Goal: Task Accomplishment & Management: Manage account settings

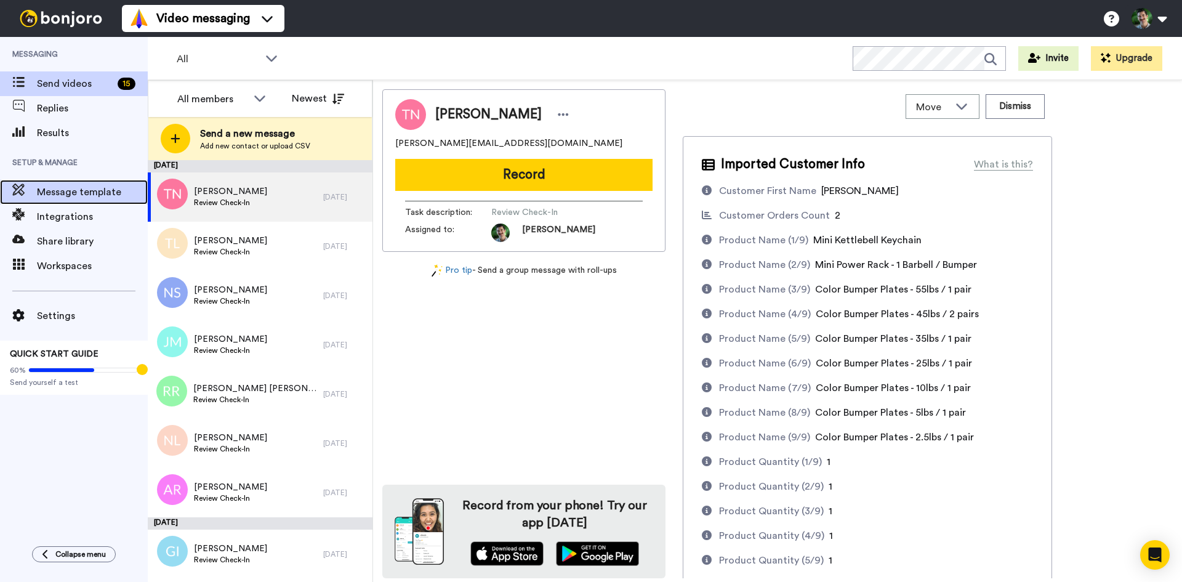
click at [67, 197] on span "Message template" at bounding box center [92, 192] width 111 height 15
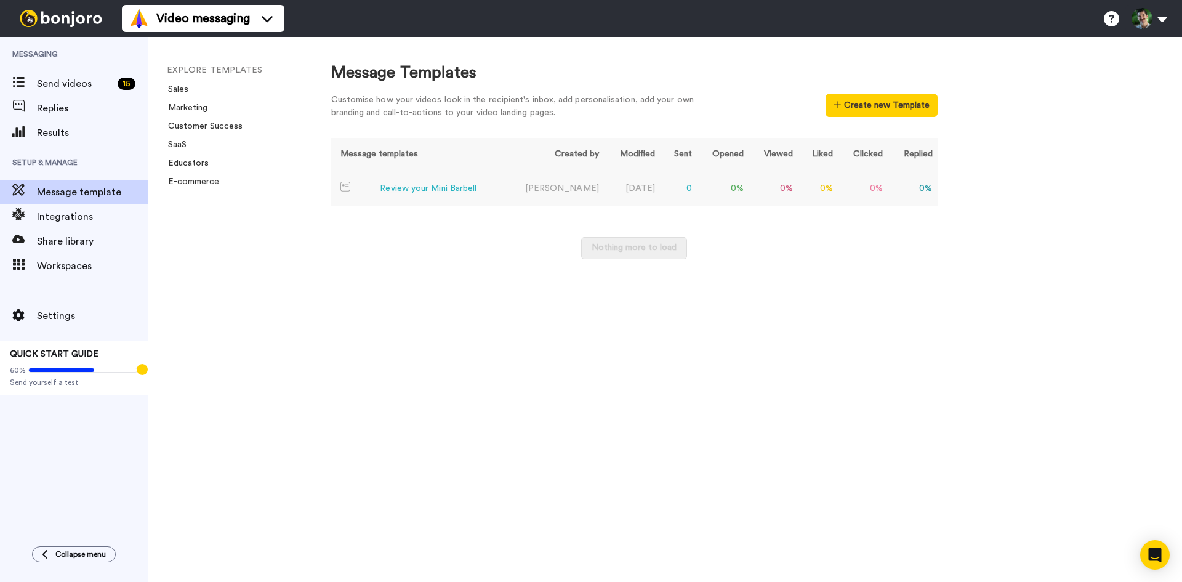
click at [457, 186] on div "Review your Mini Barbell" at bounding box center [428, 188] width 97 height 13
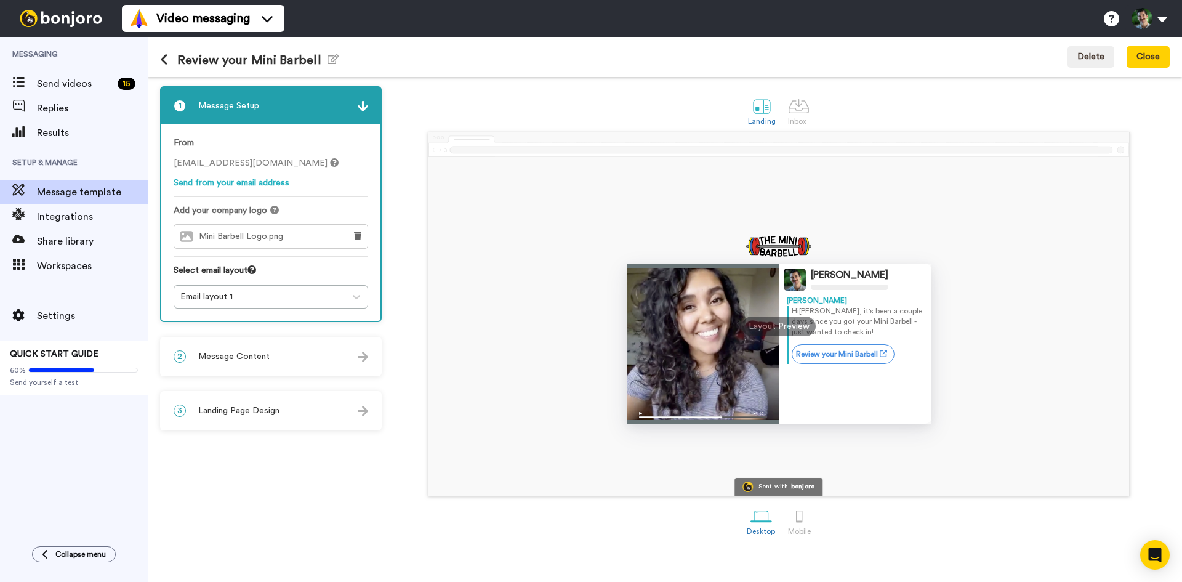
click at [228, 358] on span "Message Content" at bounding box center [233, 356] width 71 height 12
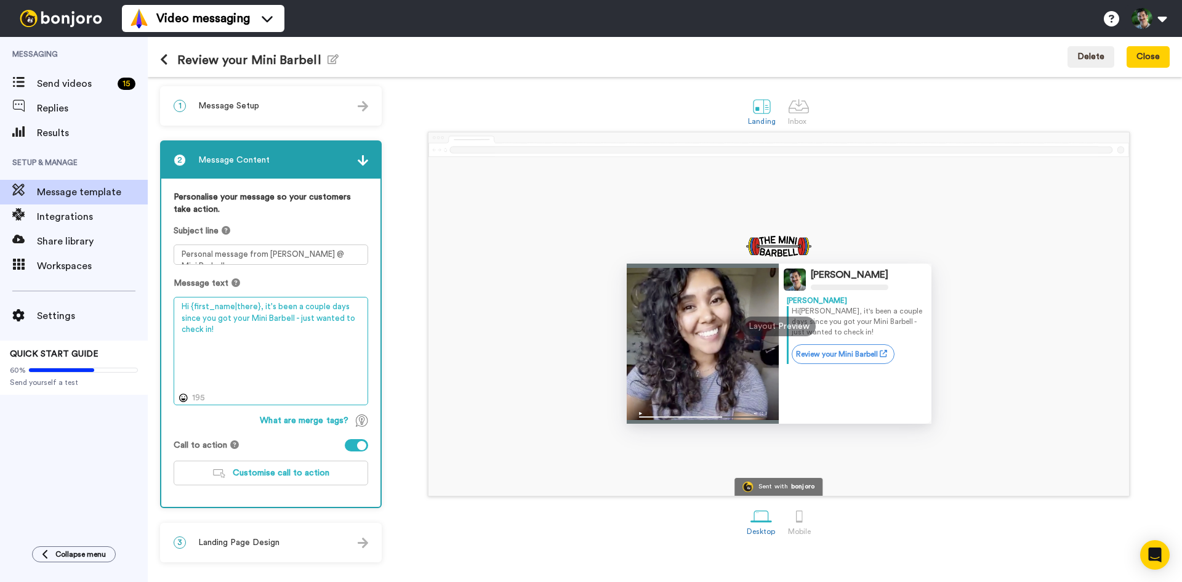
drag, startPoint x: 294, startPoint y: 331, endPoint x: 260, endPoint y: 298, distance: 47.0
click at [260, 298] on textarea "Hi {first_name|there}, it's been a couple days since you got your Mini Barbell …" at bounding box center [271, 351] width 194 height 108
click at [261, 570] on div "1 Message Setup From mini.barbell@inbound.bonjoromail.com Send from your email …" at bounding box center [274, 329] width 228 height 486
click at [233, 537] on span "Landing Page Design" at bounding box center [238, 542] width 81 height 12
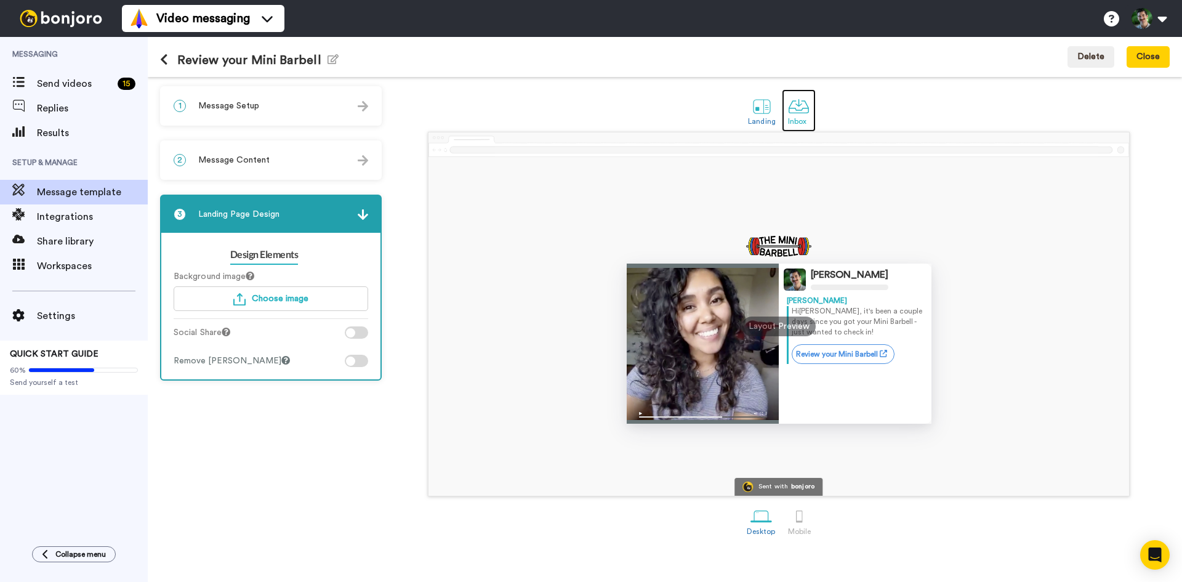
click at [789, 108] on div at bounding box center [799, 106] width 22 height 22
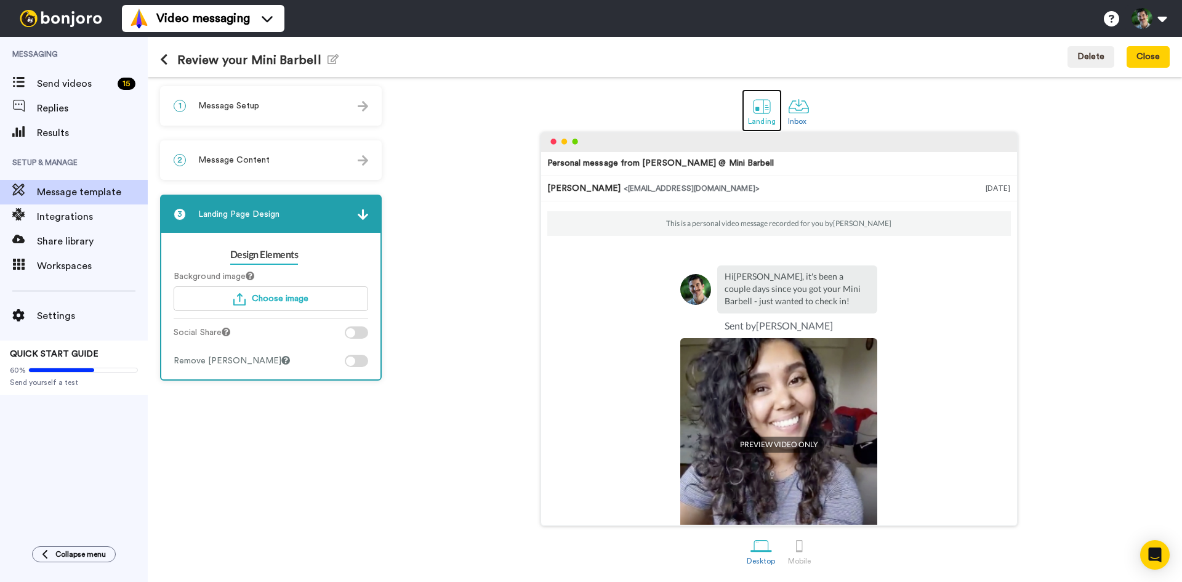
click at [767, 105] on div at bounding box center [762, 106] width 22 height 22
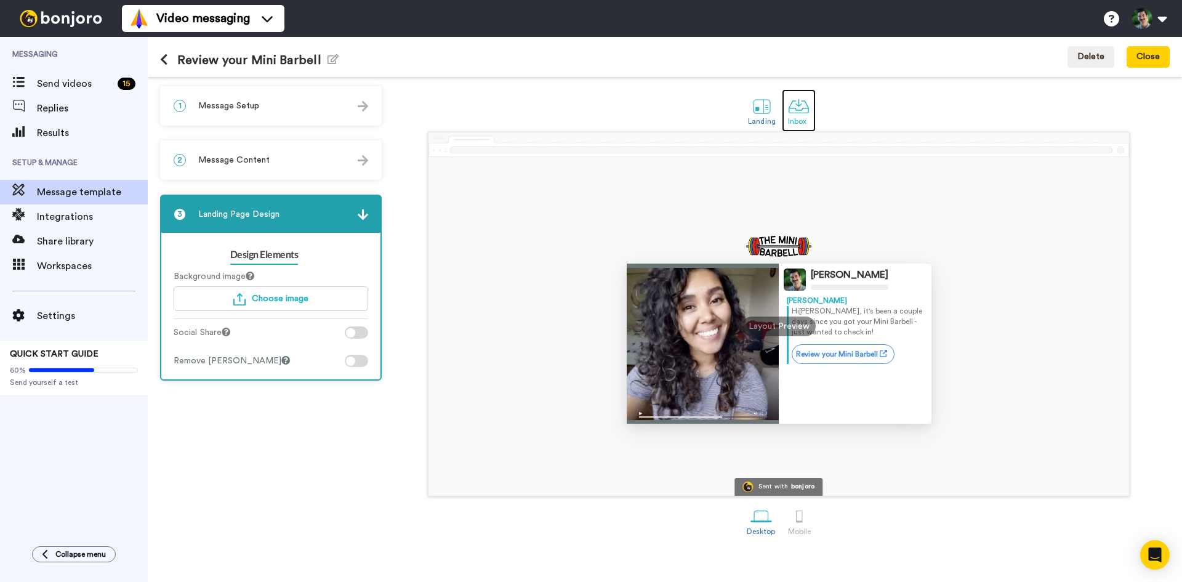
click at [797, 102] on div at bounding box center [799, 106] width 22 height 22
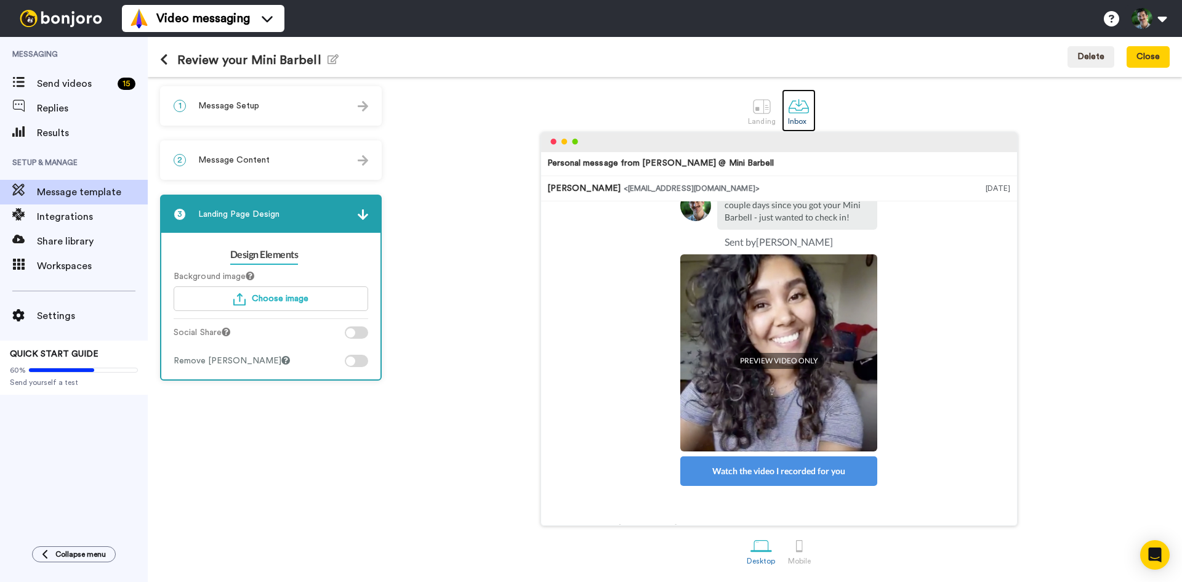
scroll to position [111, 0]
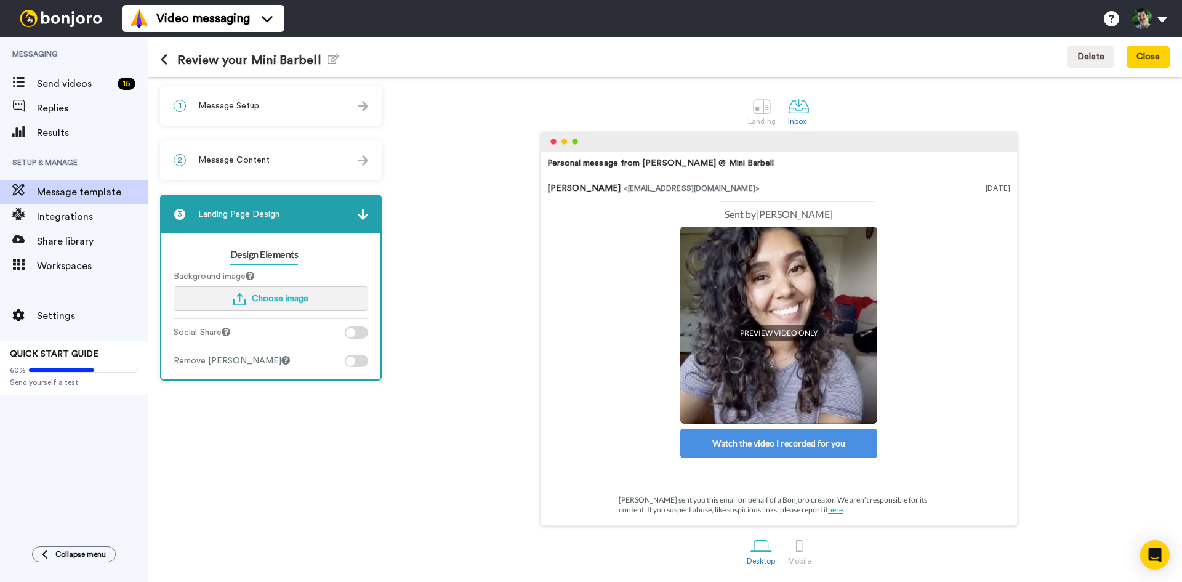
click at [278, 292] on button "Choose image" at bounding box center [271, 298] width 194 height 25
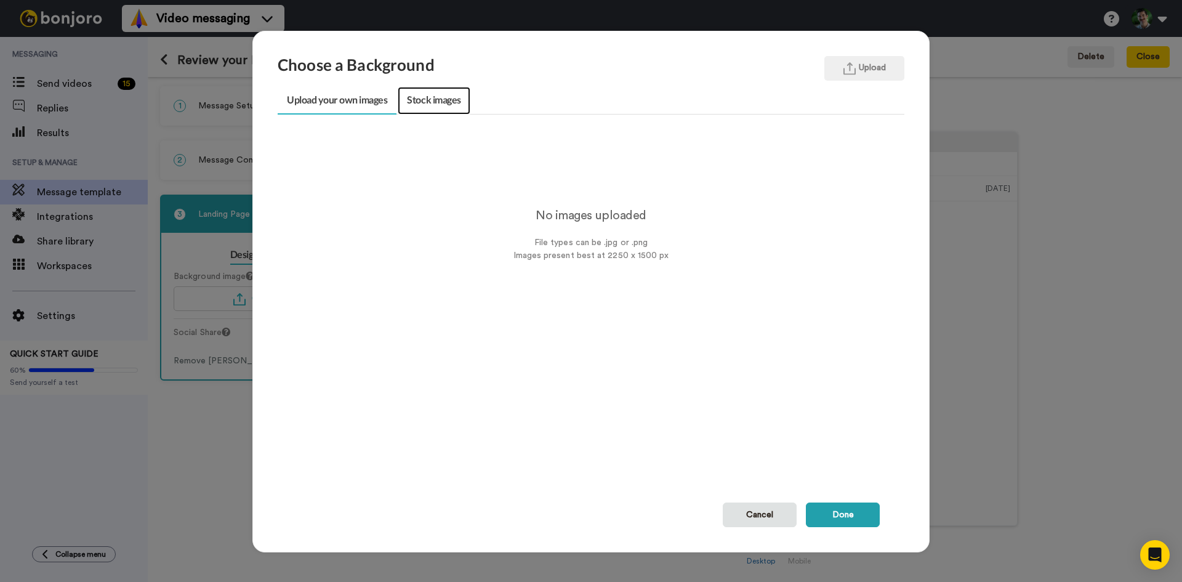
click at [443, 105] on link "Stock images" at bounding box center [434, 101] width 72 height 28
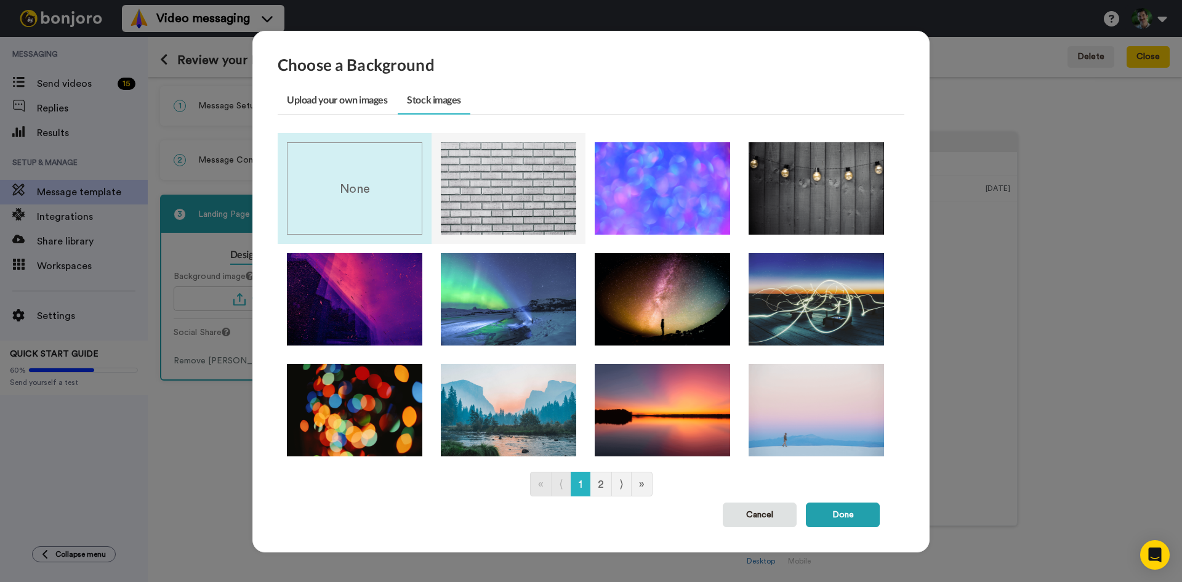
click at [499, 191] on img at bounding box center [508, 188] width 135 height 92
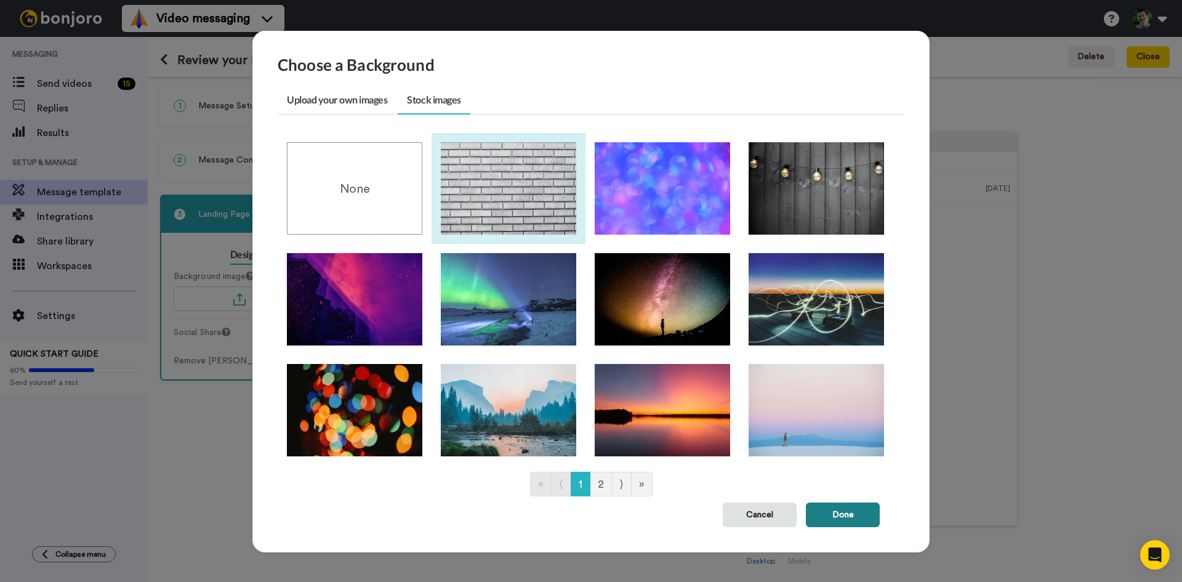
click at [857, 517] on button "Done" at bounding box center [843, 514] width 74 height 25
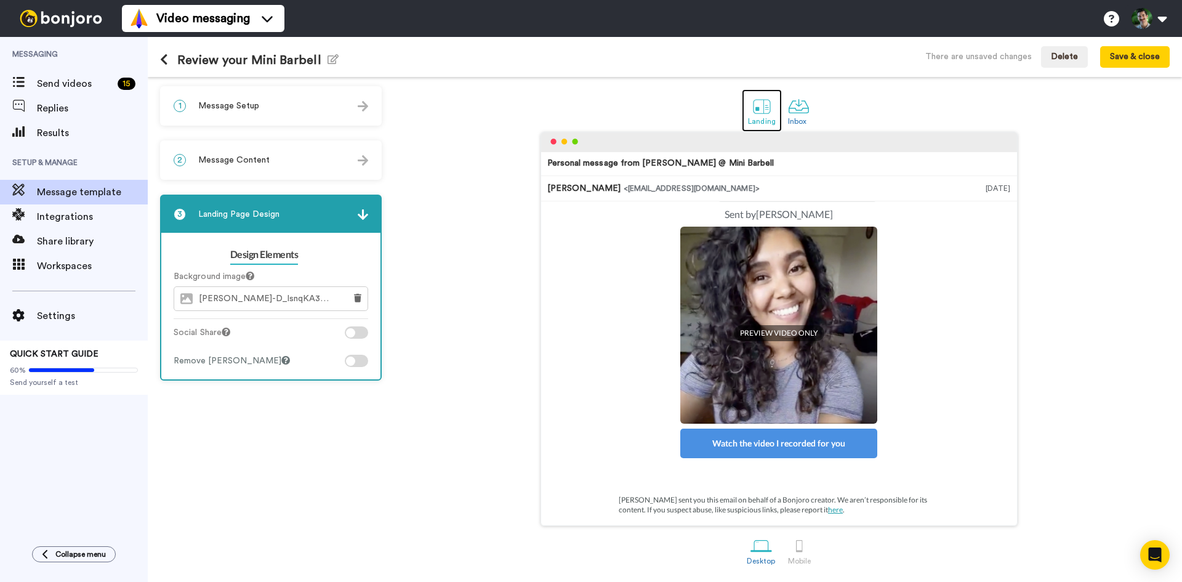
click at [762, 111] on div at bounding box center [762, 106] width 22 height 22
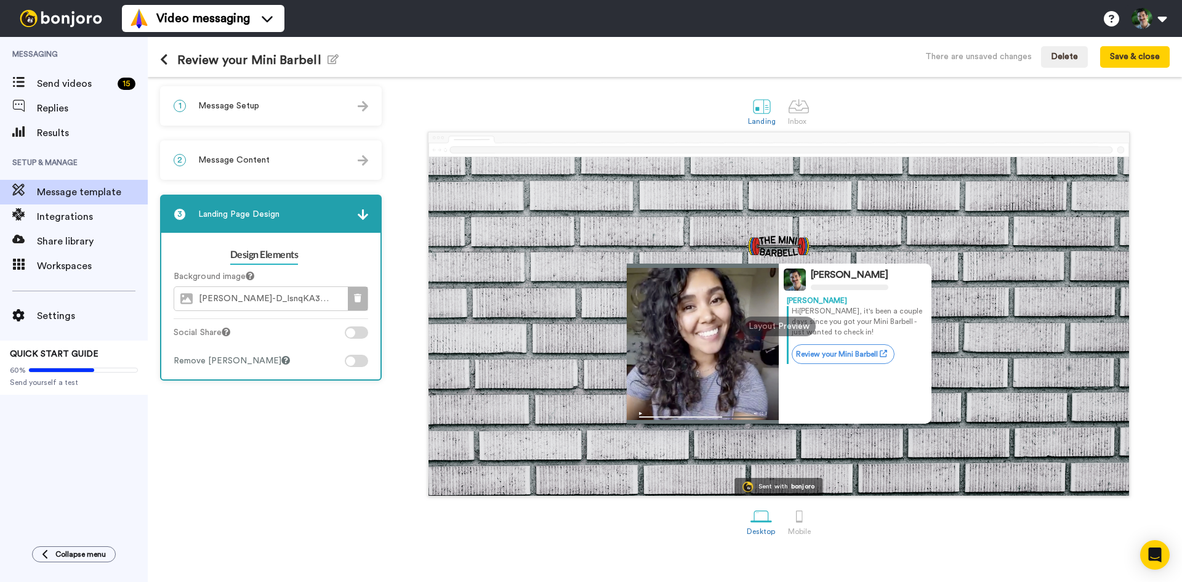
click at [356, 299] on icon at bounding box center [357, 298] width 7 height 9
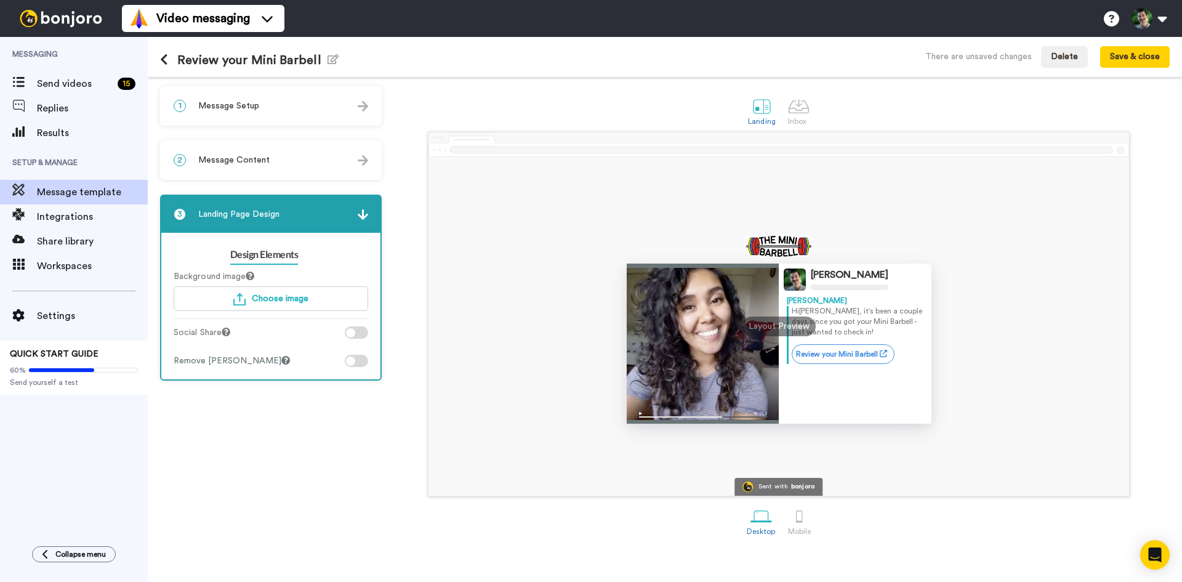
click at [357, 367] on div "Design Elements Background image Choose image Social Share Remove Bonjoro Badge" at bounding box center [270, 306] width 219 height 146
click at [355, 363] on div at bounding box center [356, 361] width 23 height 12
click at [795, 99] on div at bounding box center [799, 106] width 22 height 22
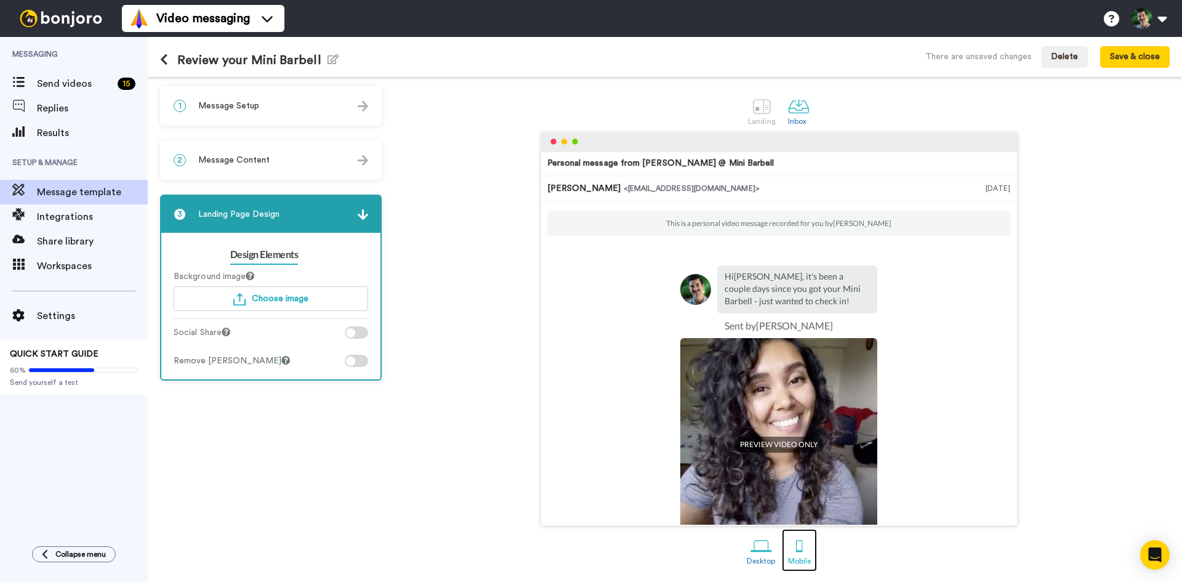
click at [799, 553] on div at bounding box center [799, 546] width 22 height 22
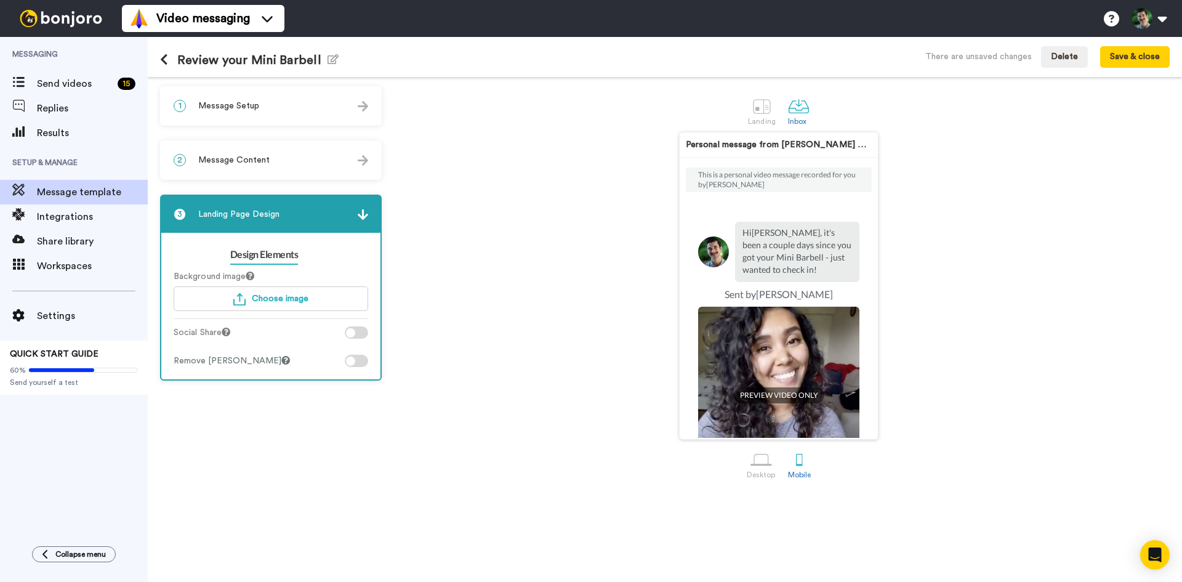
click at [258, 100] on div "1 Message Setup" at bounding box center [270, 105] width 219 height 37
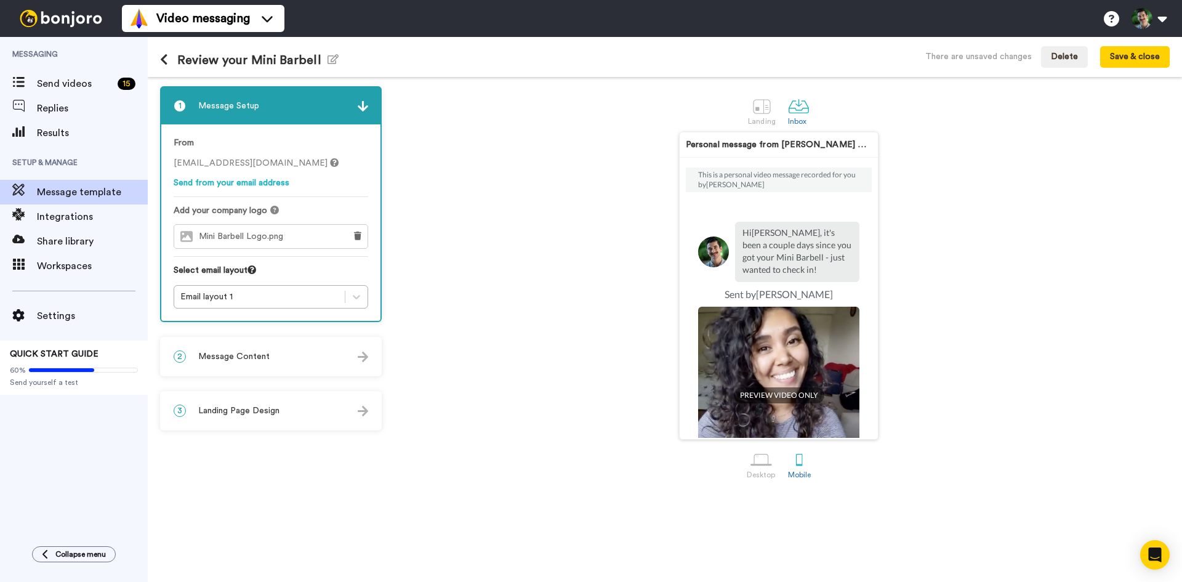
click at [263, 111] on div "1 Message Setup" at bounding box center [270, 105] width 219 height 37
click at [256, 184] on link "Send from your email address" at bounding box center [232, 182] width 116 height 9
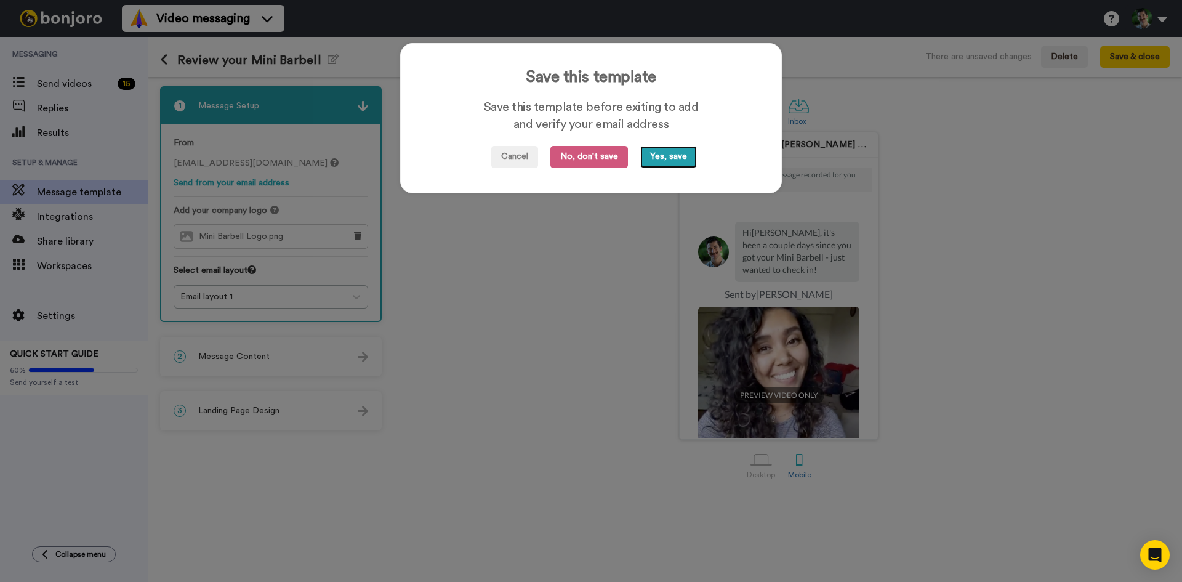
click at [663, 166] on button "Yes, save" at bounding box center [668, 157] width 57 height 22
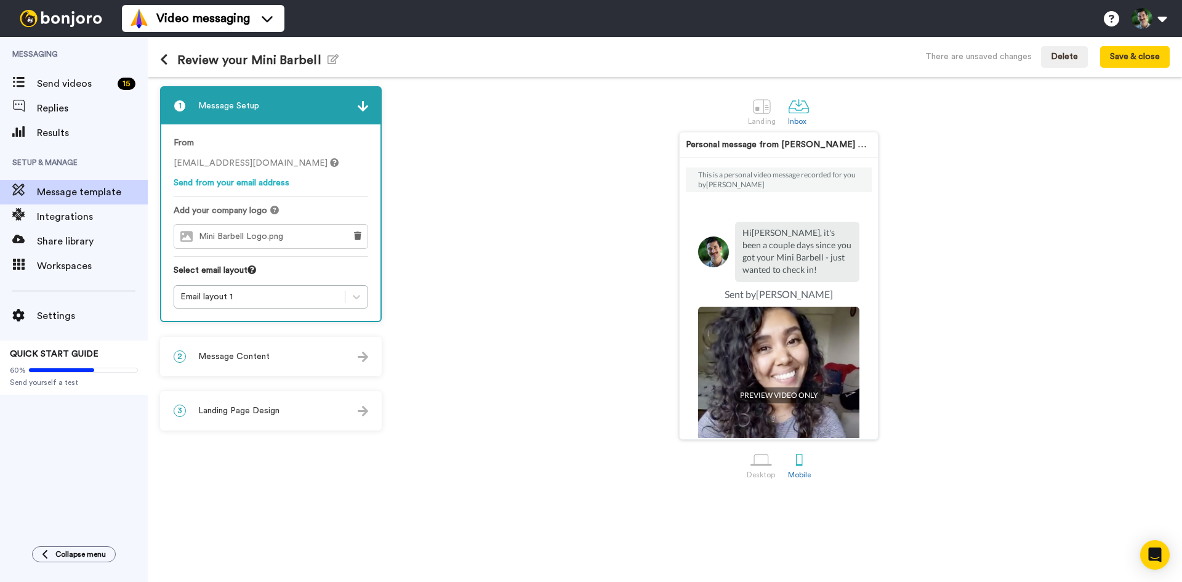
click at [281, 348] on div "2 Message Content" at bounding box center [270, 356] width 219 height 37
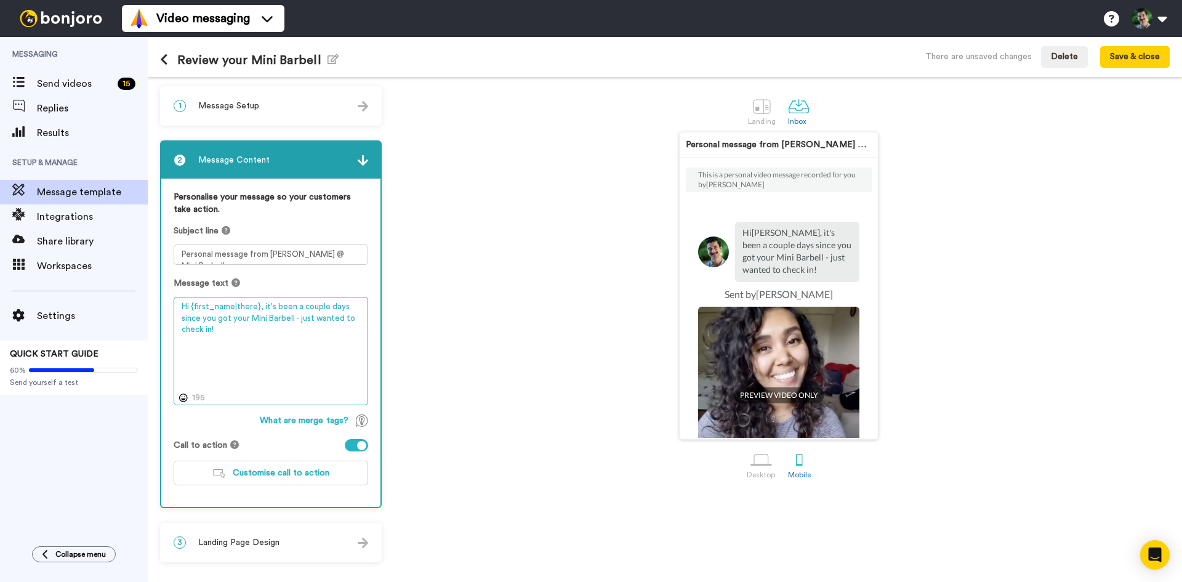
drag, startPoint x: 298, startPoint y: 337, endPoint x: 262, endPoint y: 299, distance: 52.2
click at [262, 299] on textarea "Hi {first_name|there}, it's been a couple days since you got your Mini Barbell …" at bounding box center [271, 351] width 194 height 108
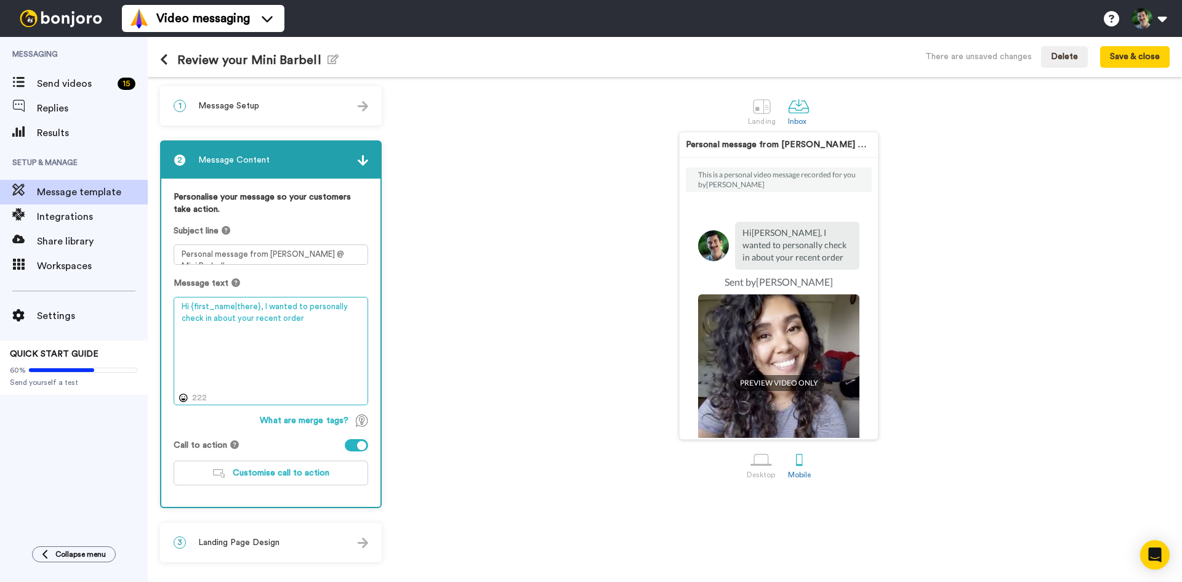
scroll to position [139, 0]
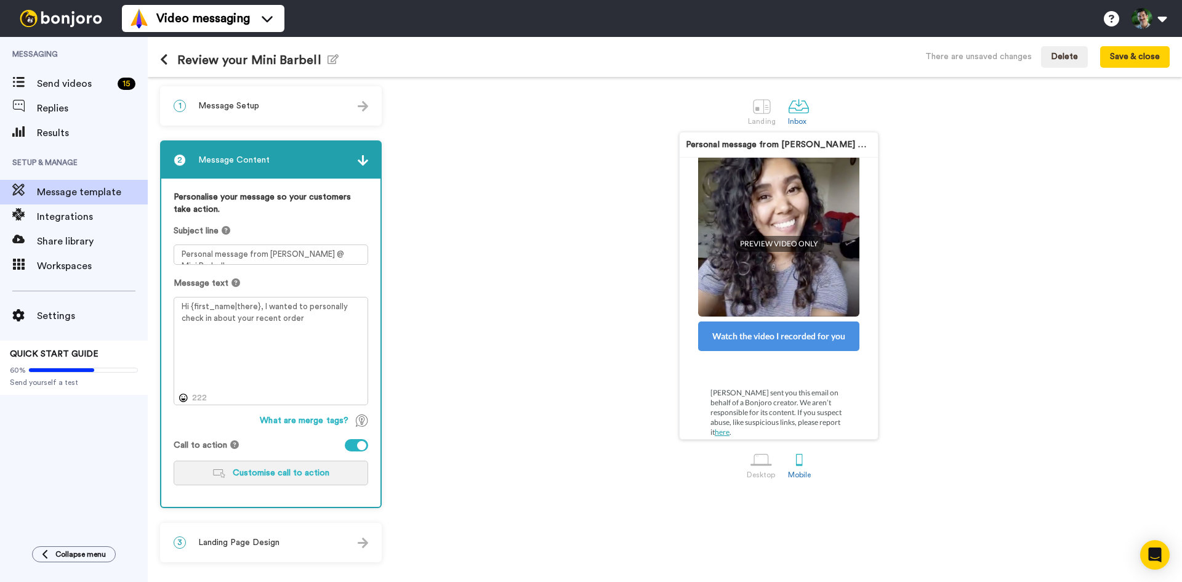
click at [255, 473] on span "Customise call to action" at bounding box center [281, 472] width 97 height 9
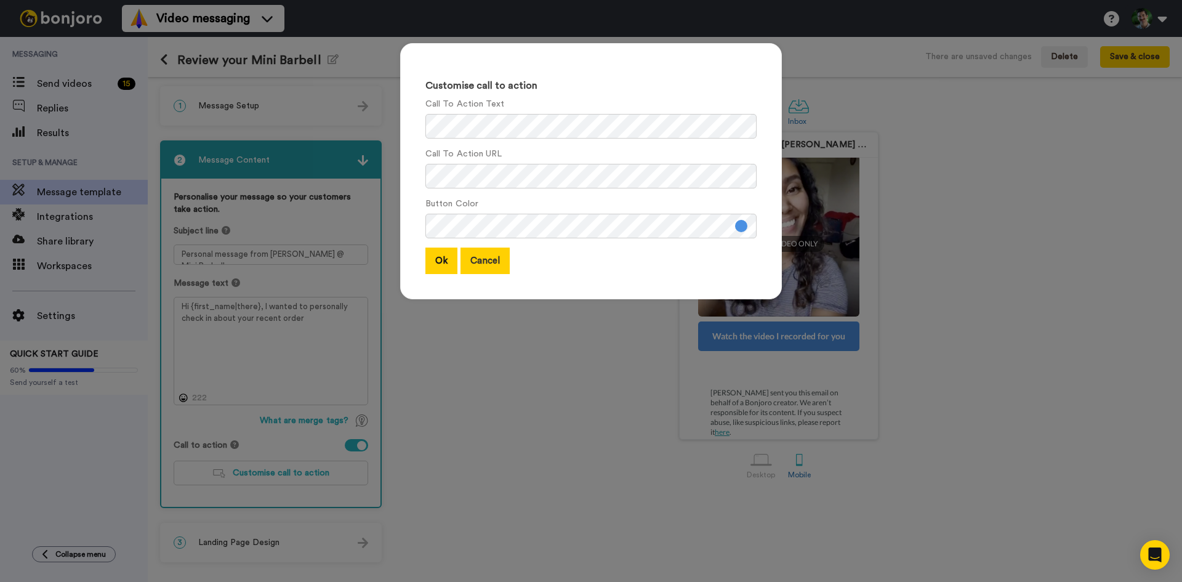
click at [476, 261] on button "Cancel" at bounding box center [484, 260] width 49 height 26
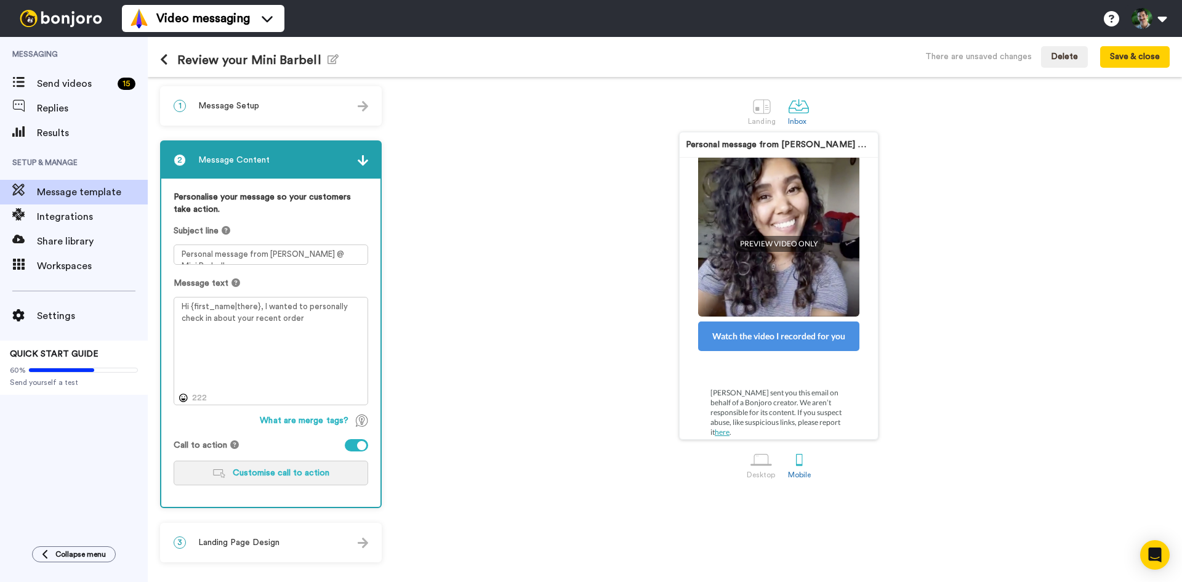
scroll to position [0, 0]
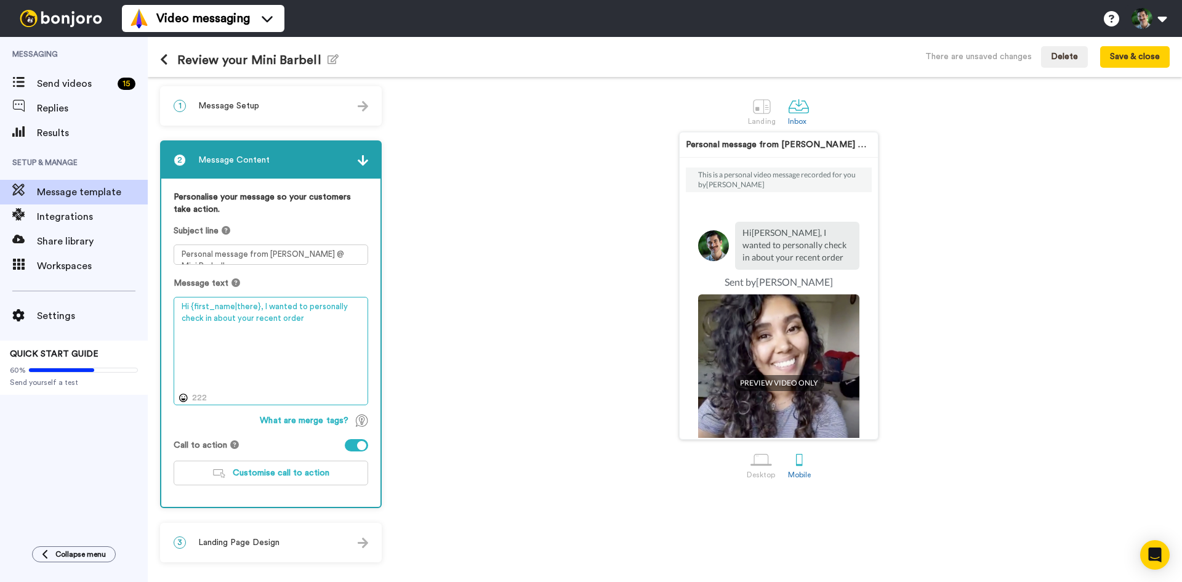
click at [340, 314] on textarea "Hi {first_name|there}, I wanted to personally check in about your recent order" at bounding box center [271, 351] width 194 height 108
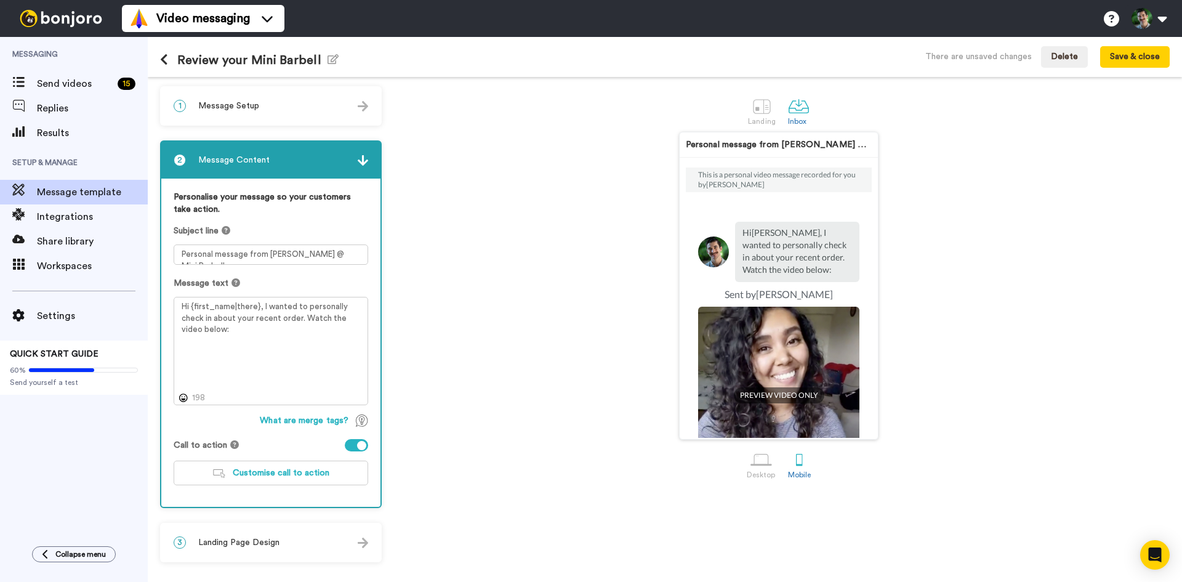
click at [217, 542] on span "Landing Page Design" at bounding box center [238, 542] width 81 height 12
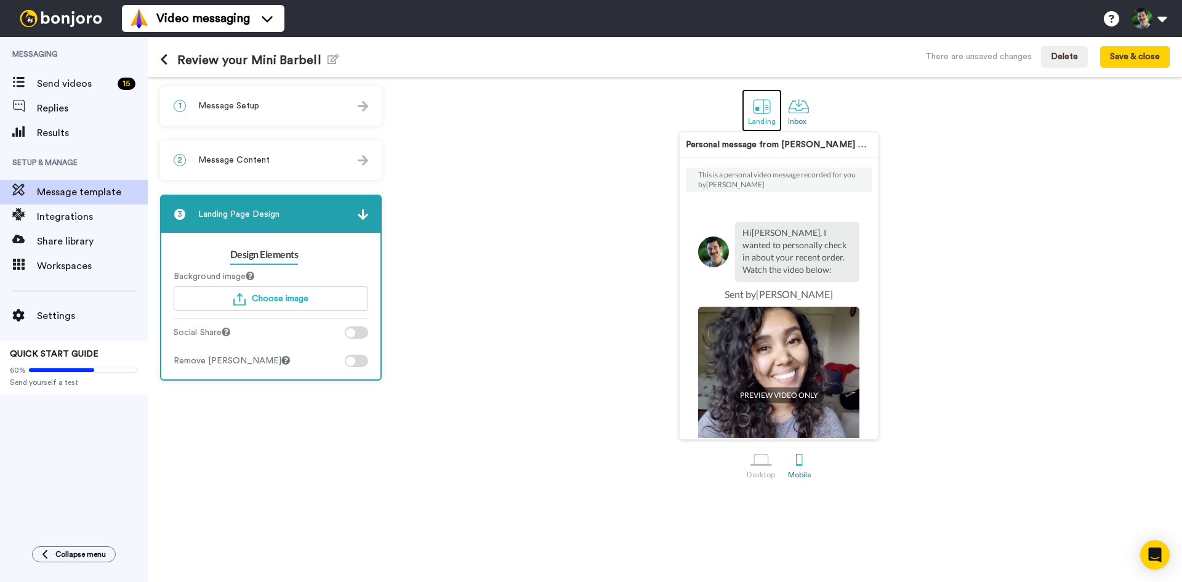
click at [758, 102] on div at bounding box center [762, 106] width 22 height 22
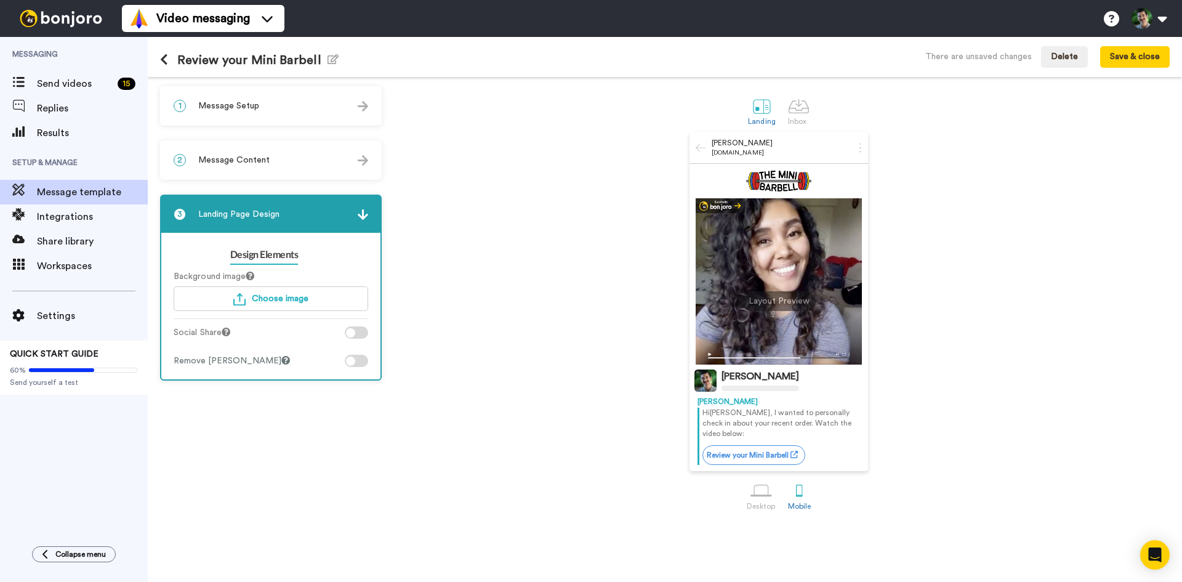
click at [263, 164] on span "Message Content" at bounding box center [233, 160] width 71 height 12
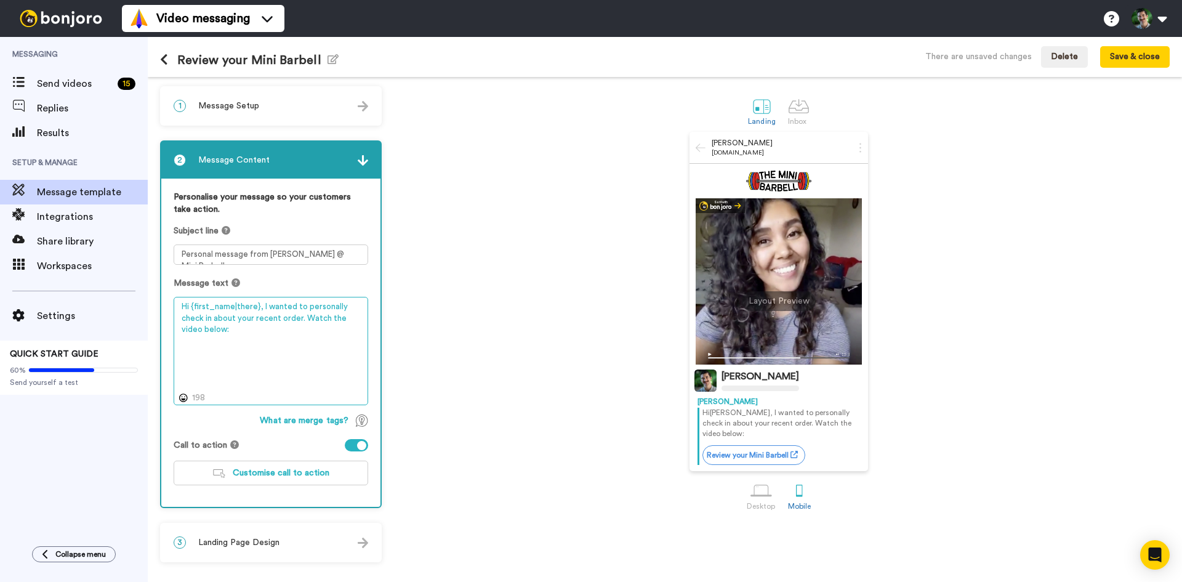
drag, startPoint x: 310, startPoint y: 331, endPoint x: 303, endPoint y: 320, distance: 12.7
click at [303, 320] on textarea "Hi {first_name|there}, I wanted to personally check in about your recent order.…" at bounding box center [271, 351] width 194 height 108
type textarea "Hi {first_name|there}, I wanted to personally check in about your recent order …"
click at [311, 130] on div "1 Message Setup From mini.barbell@inbound.bonjoromail.com Send from your email …" at bounding box center [274, 329] width 228 height 486
click at [270, 109] on div "1 Message Setup" at bounding box center [270, 105] width 219 height 37
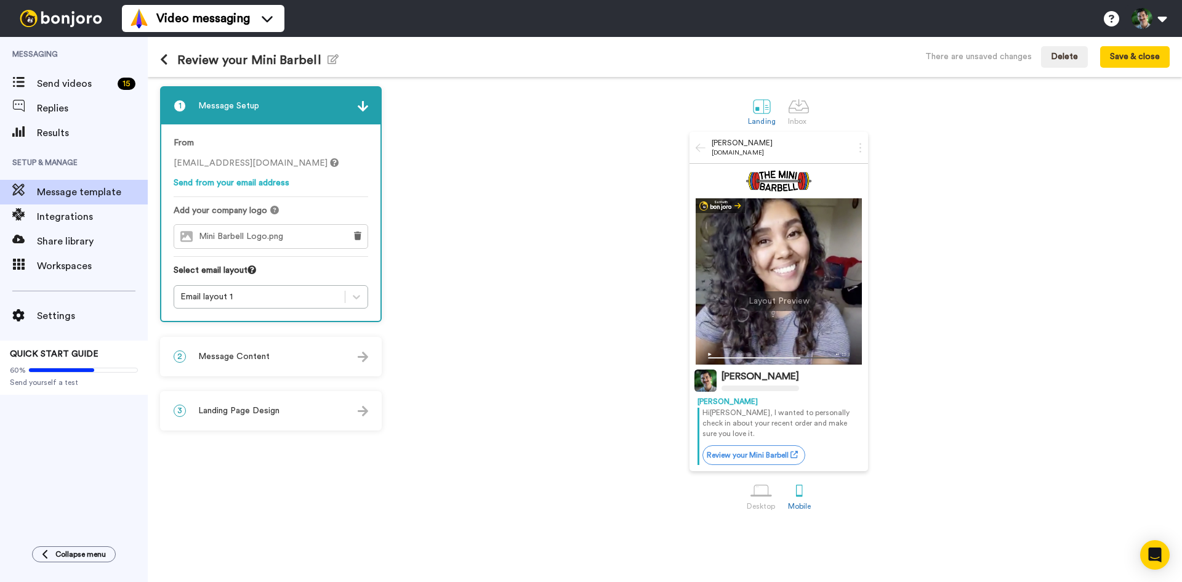
click at [193, 533] on div "1 Message Setup From mini.barbell@inbound.bonjoromail.com Send from your email …" at bounding box center [274, 329] width 228 height 486
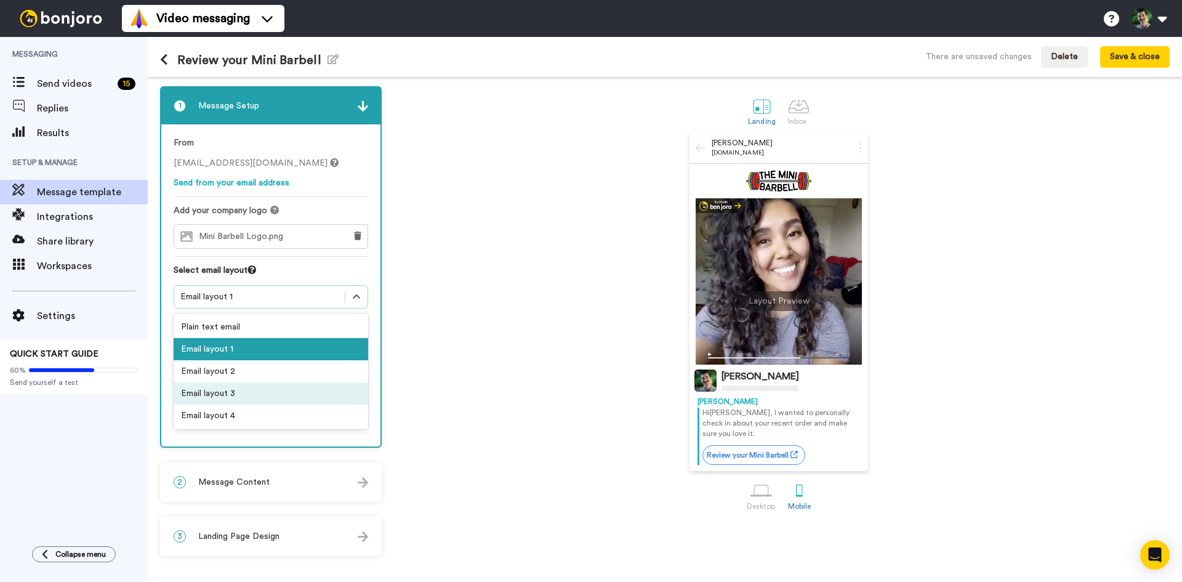
click at [284, 393] on div "Email layout 3" at bounding box center [271, 393] width 194 height 22
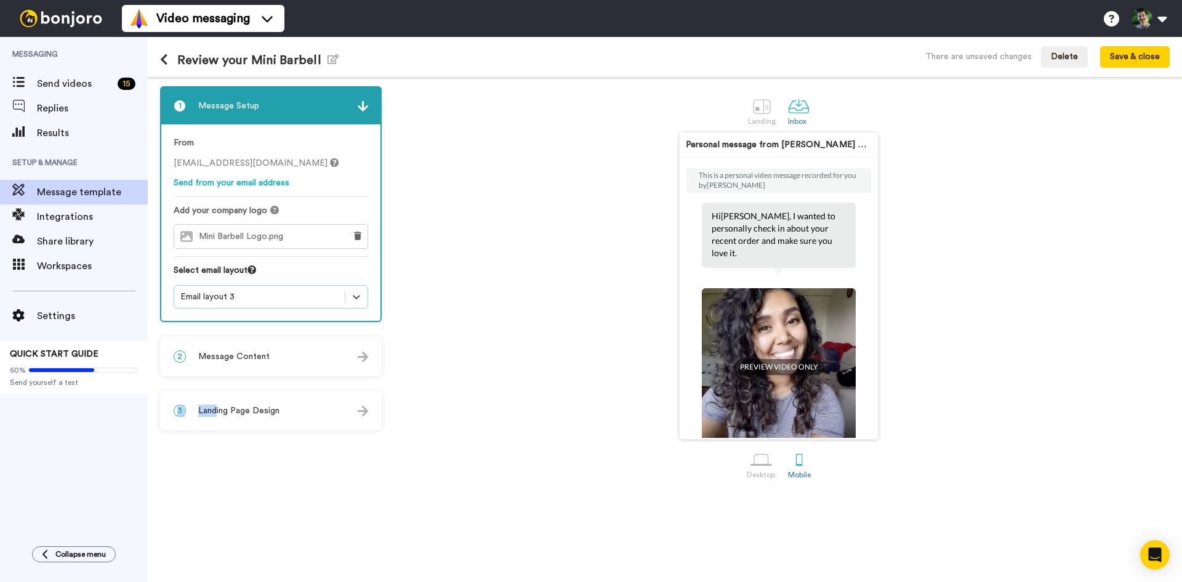
click at [175, 581] on html "Video messaging Switch to Video messaging Settings Discover Help & Support Case…" at bounding box center [591, 291] width 1182 height 582
click at [286, 299] on div "Email layout 3" at bounding box center [259, 296] width 158 height 12
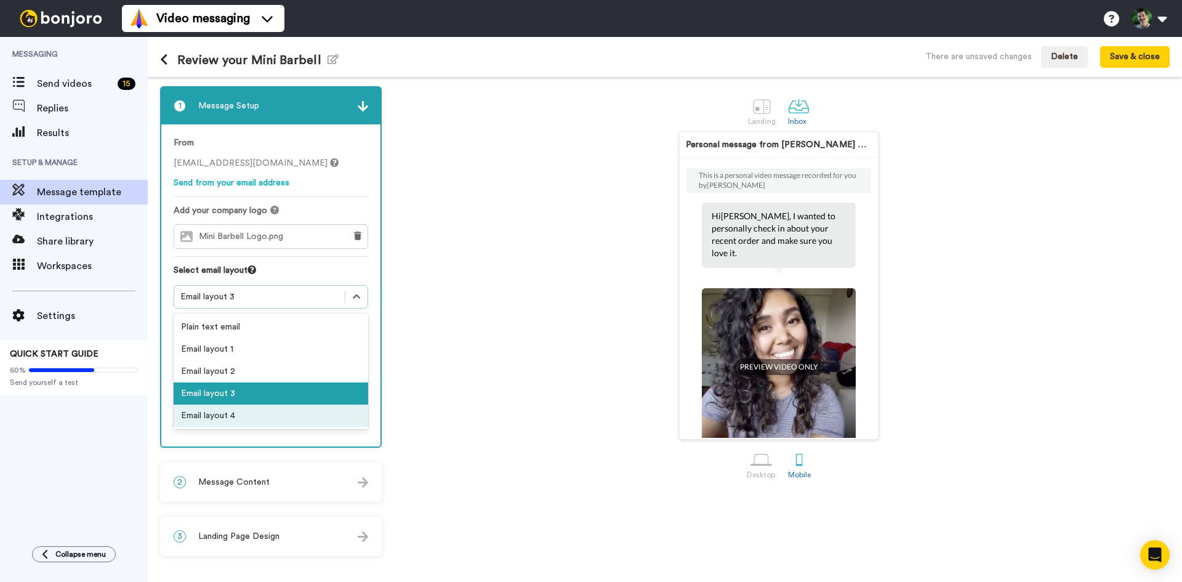
click at [241, 411] on div "Email layout 4" at bounding box center [271, 415] width 194 height 22
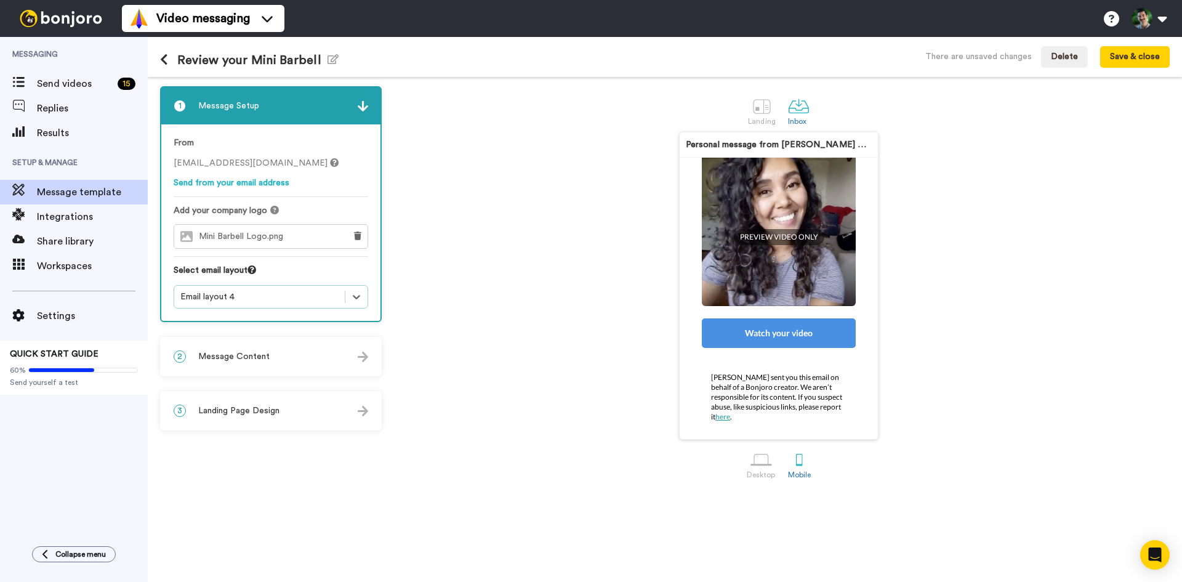
scroll to position [226, 0]
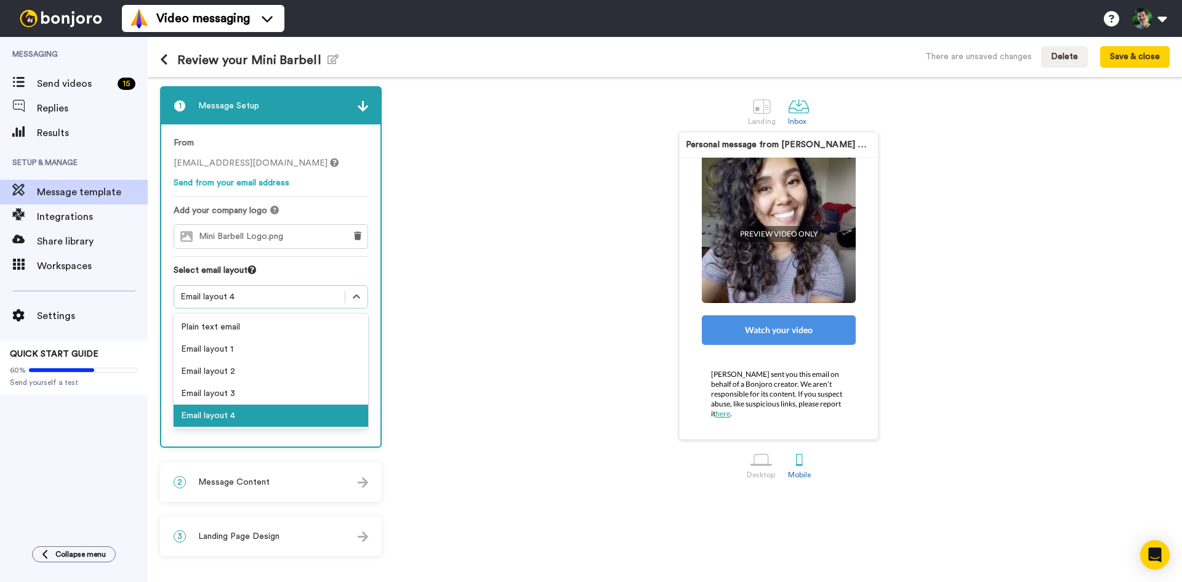
click at [223, 296] on div "Email layout 4" at bounding box center [259, 296] width 158 height 12
click at [272, 377] on div "Email layout 2" at bounding box center [271, 371] width 194 height 22
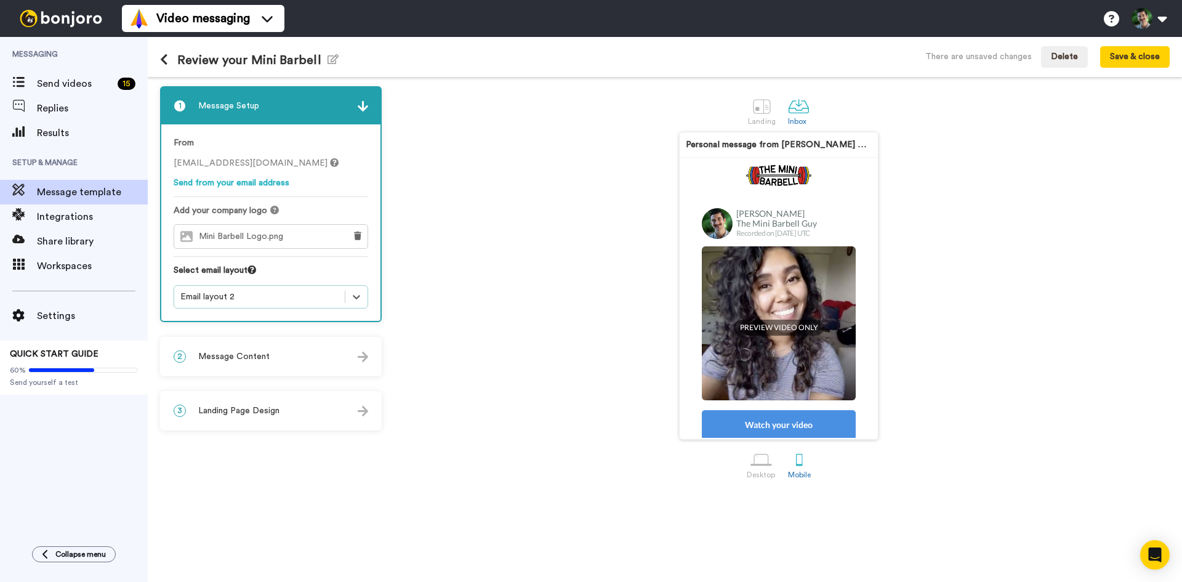
scroll to position [0, 0]
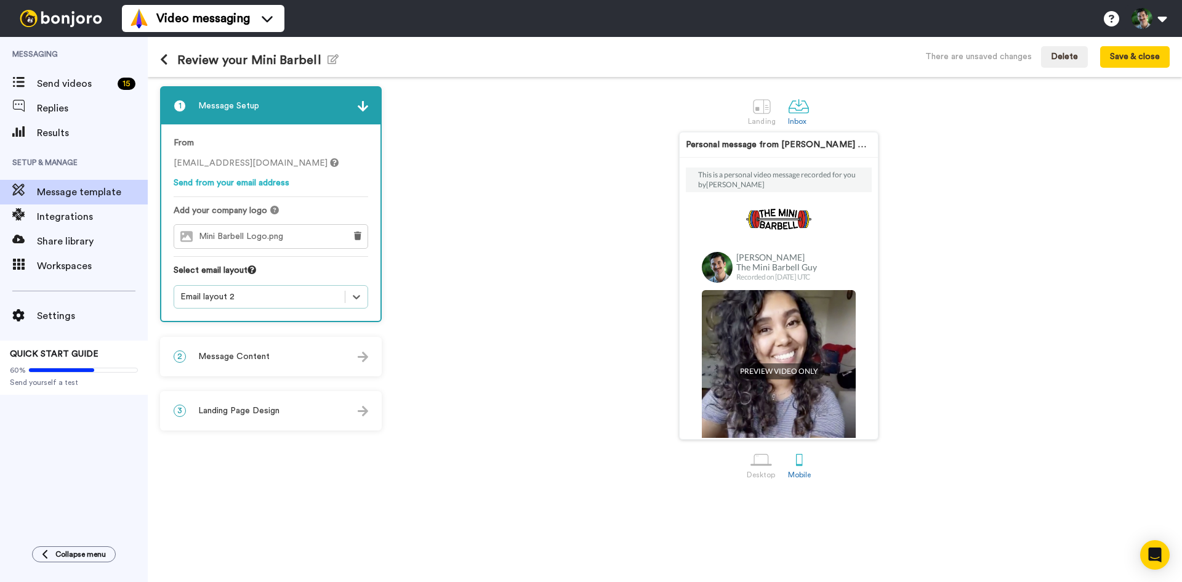
drag, startPoint x: 105, startPoint y: 482, endPoint x: 86, endPoint y: 518, distance: 40.7
click at [86, 518] on div "Messaging Send videos 15 Replies Results Setup & Manage Message template Integr…" at bounding box center [74, 285] width 148 height 497
click at [300, 294] on div "Email layout 2" at bounding box center [259, 296] width 158 height 12
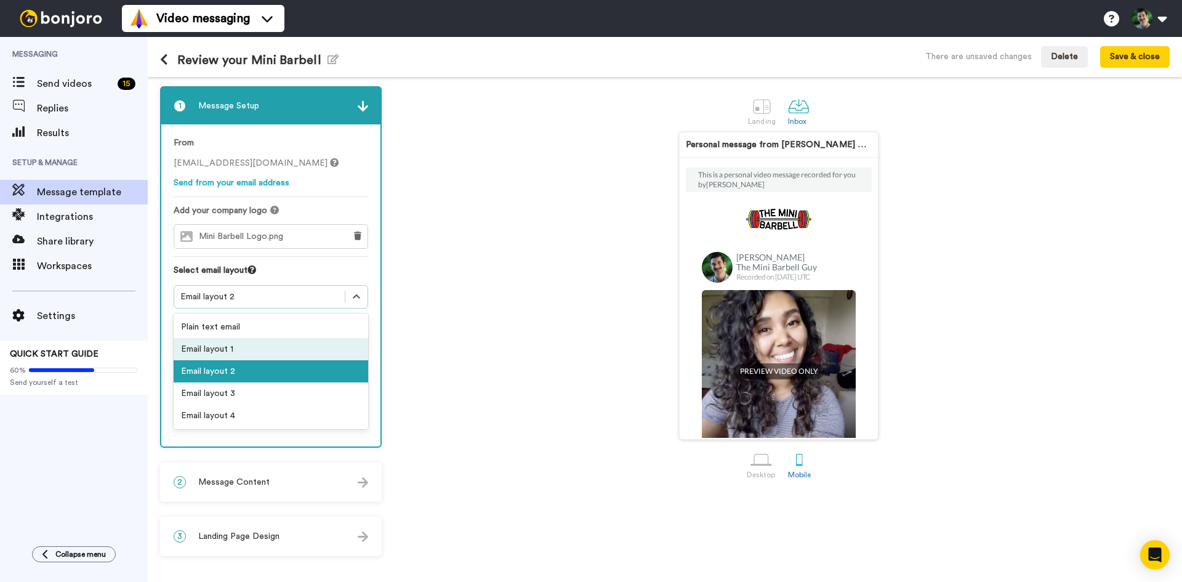
click at [257, 348] on div "Email layout 1" at bounding box center [271, 349] width 194 height 22
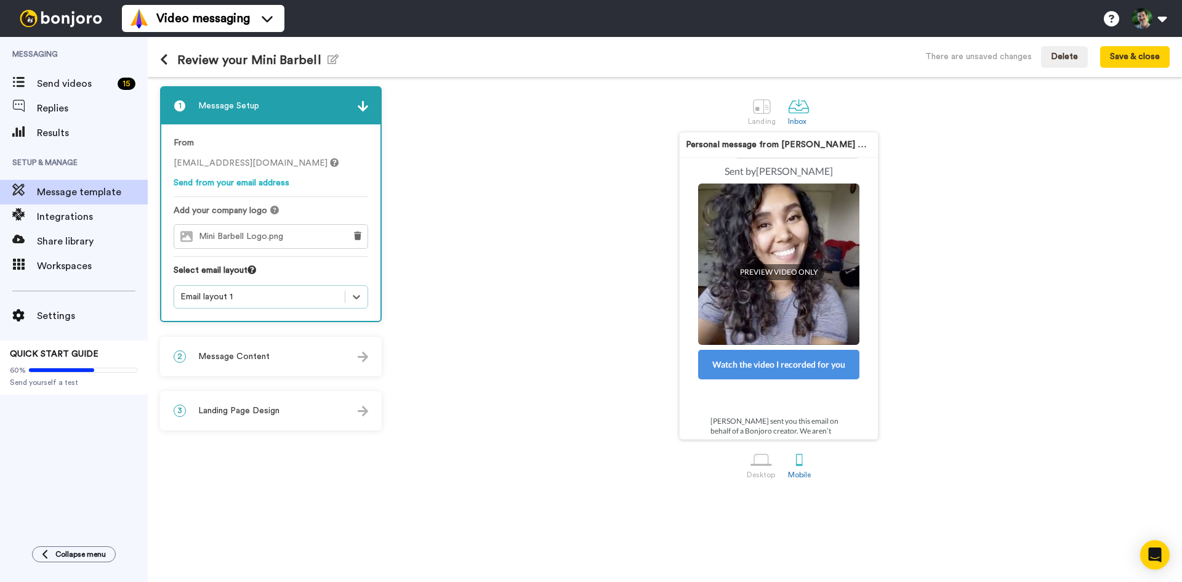
scroll to position [151, 0]
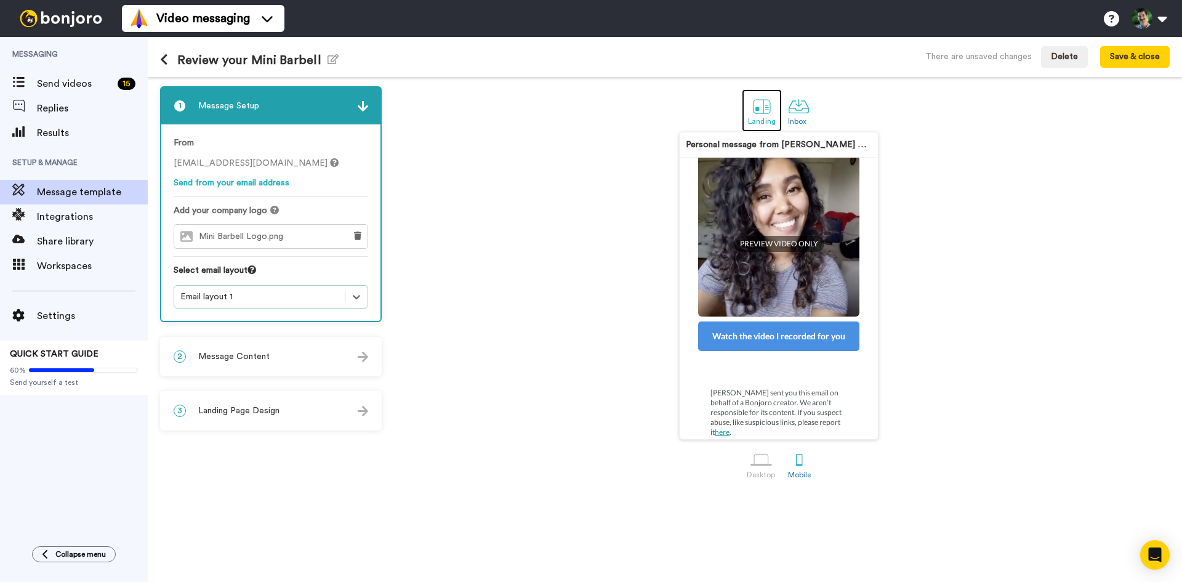
click at [761, 110] on div at bounding box center [762, 106] width 22 height 22
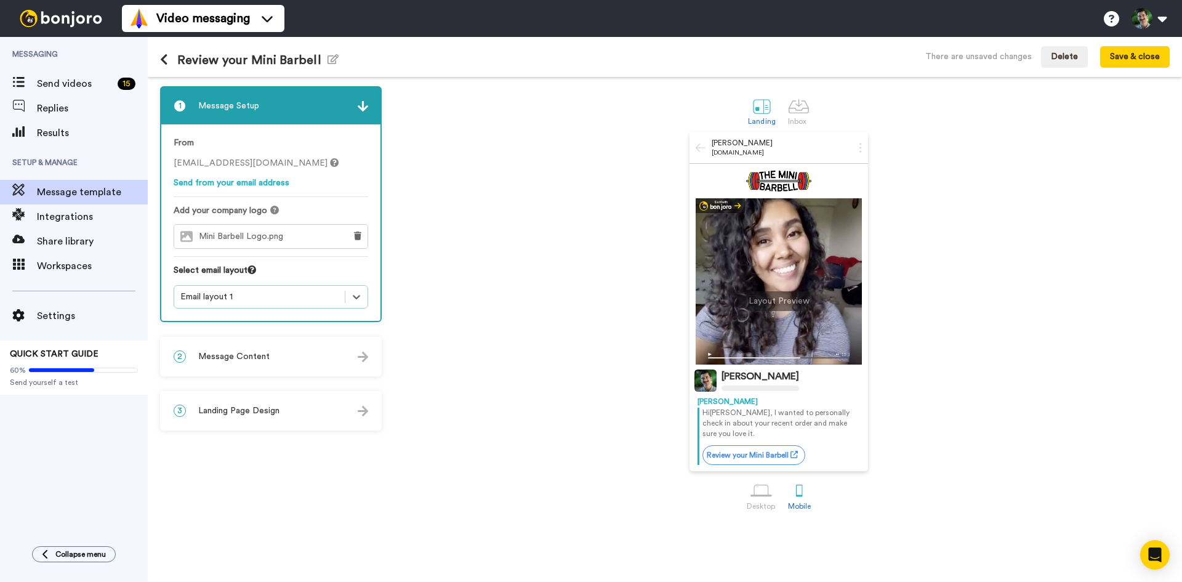
click at [307, 413] on div "3 Landing Page Design" at bounding box center [270, 410] width 219 height 37
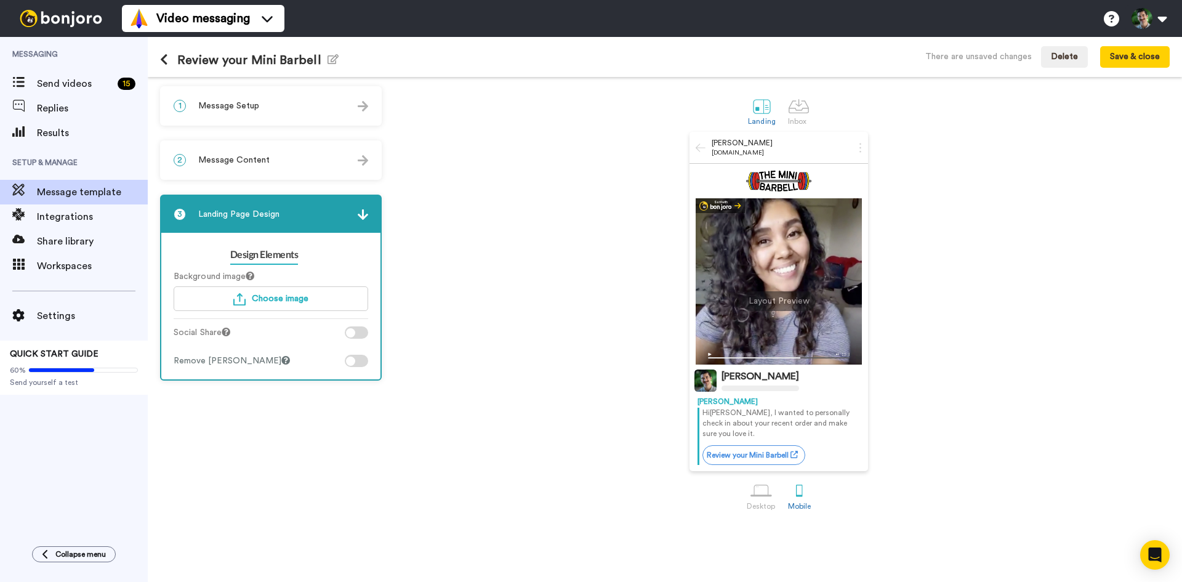
click at [349, 374] on div "Design Elements Background image Choose image Social Share Remove Bonjoro Badge" at bounding box center [270, 306] width 219 height 146
click at [355, 361] on div at bounding box center [350, 360] width 9 height 9
click at [353, 362] on div at bounding box center [350, 360] width 9 height 9
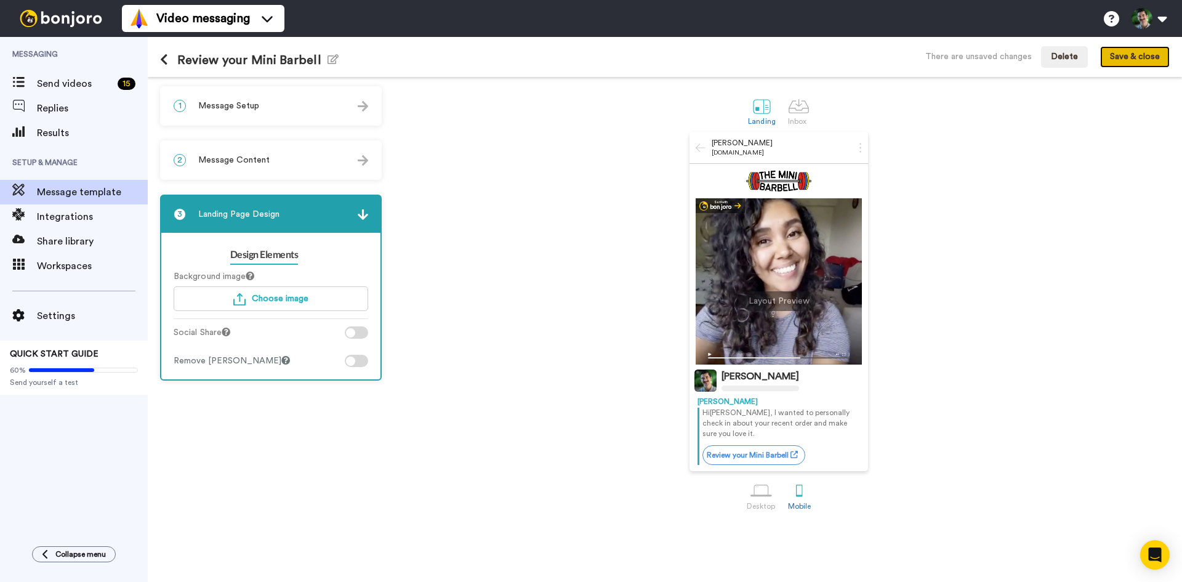
click at [1124, 55] on button "Save & close" at bounding box center [1135, 57] width 70 height 22
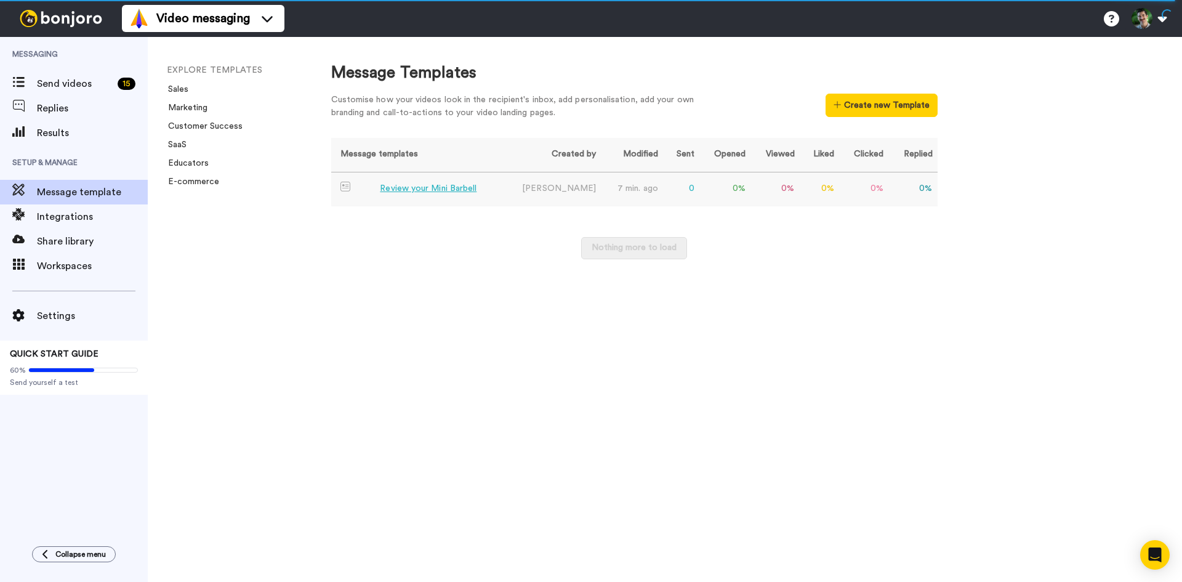
click at [403, 183] on div "Review your Mini Barbell" at bounding box center [428, 188] width 97 height 13
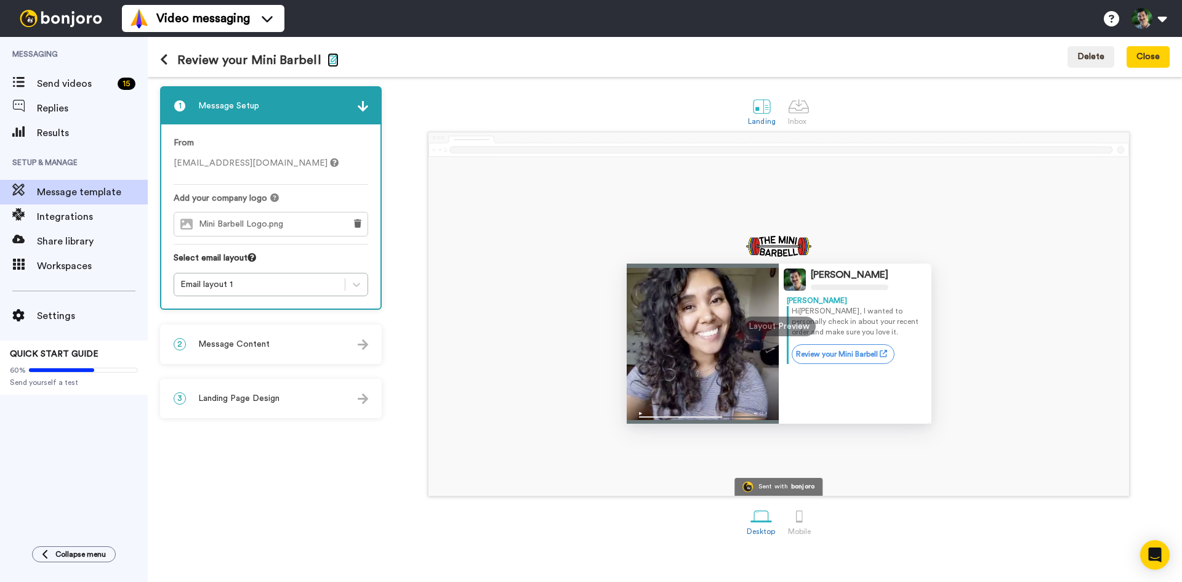
click at [327, 60] on icon "button" at bounding box center [332, 59] width 11 height 10
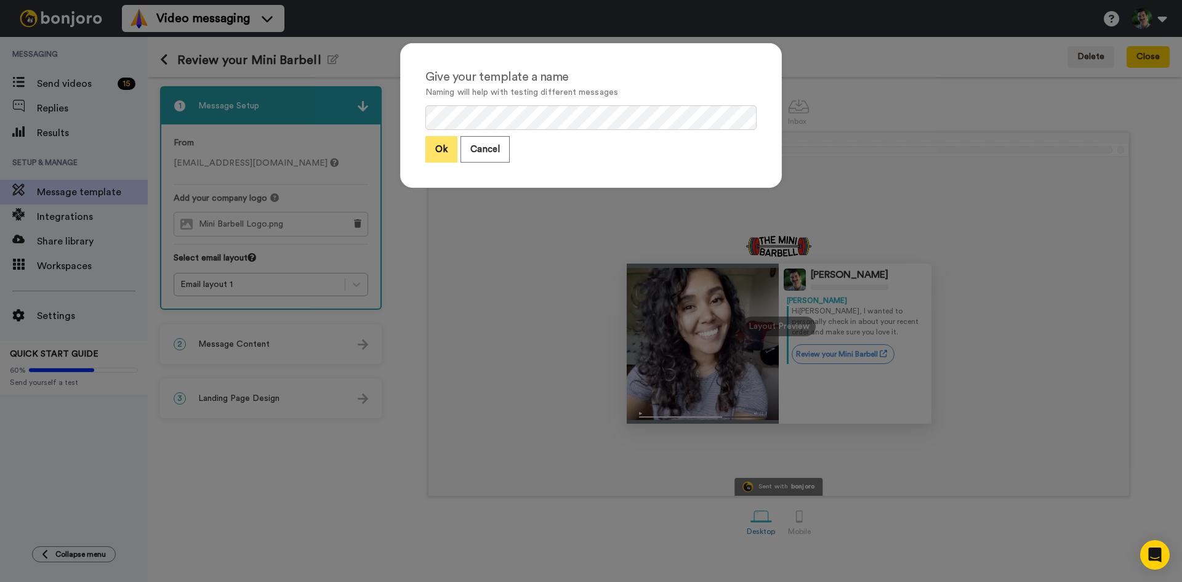
click at [444, 140] on button "Ok" at bounding box center [441, 149] width 32 height 26
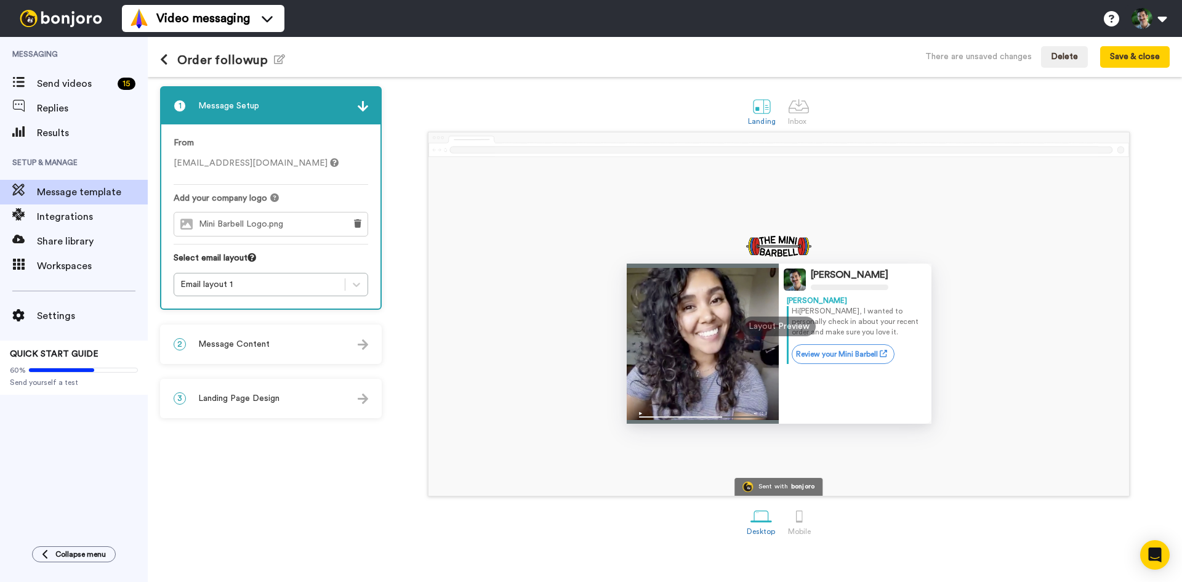
click at [274, 334] on div "2 Message Content" at bounding box center [270, 344] width 219 height 37
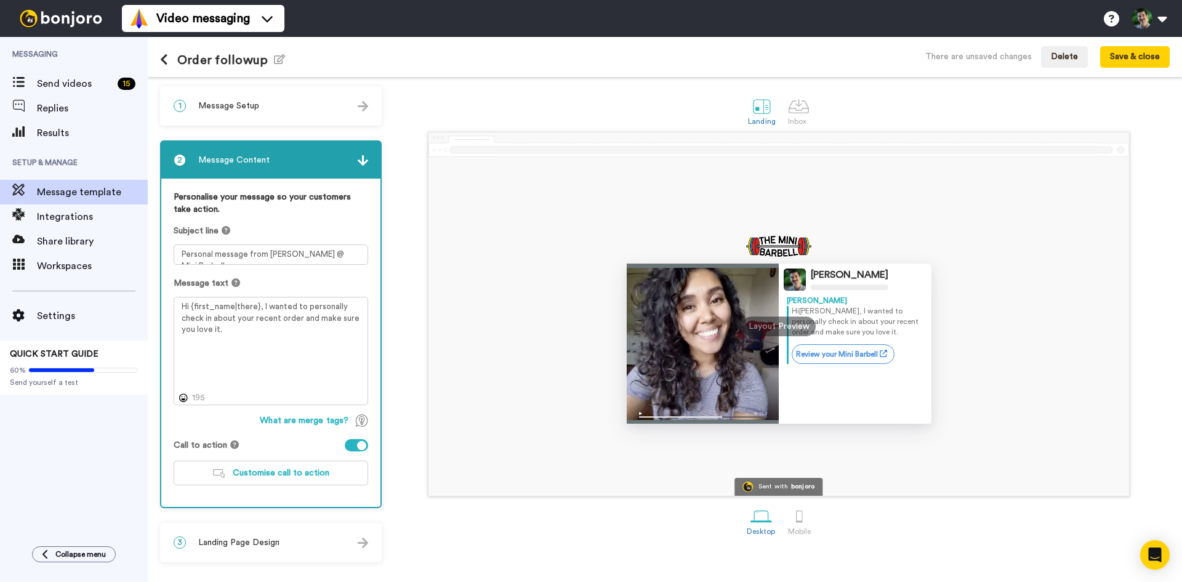
click at [271, 94] on div "1 Message Setup" at bounding box center [270, 105] width 219 height 37
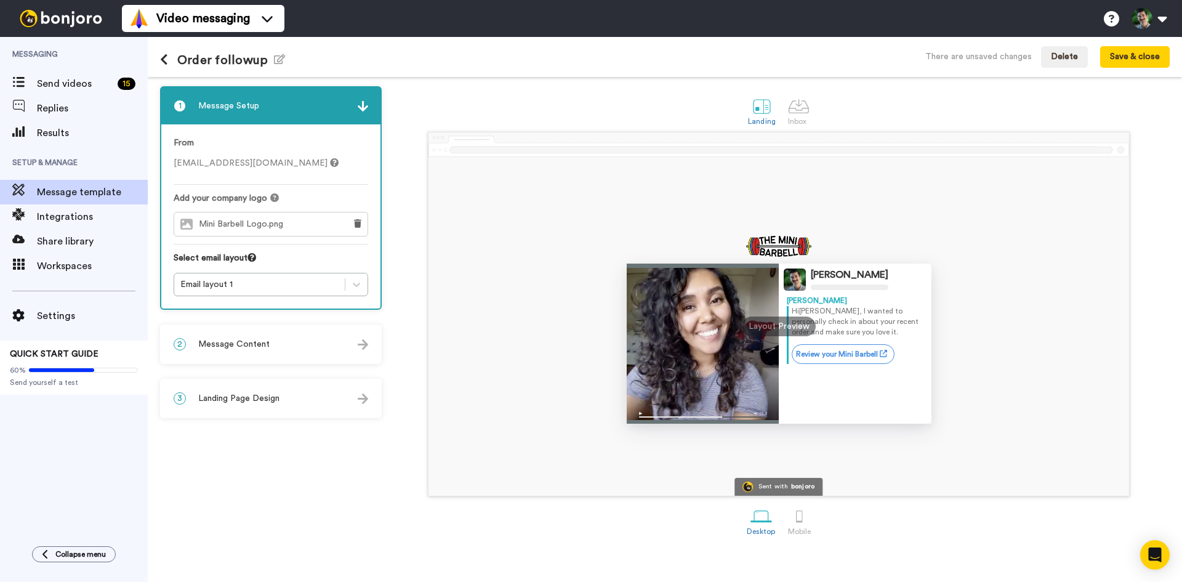
click at [248, 339] on span "Message Content" at bounding box center [233, 344] width 71 height 12
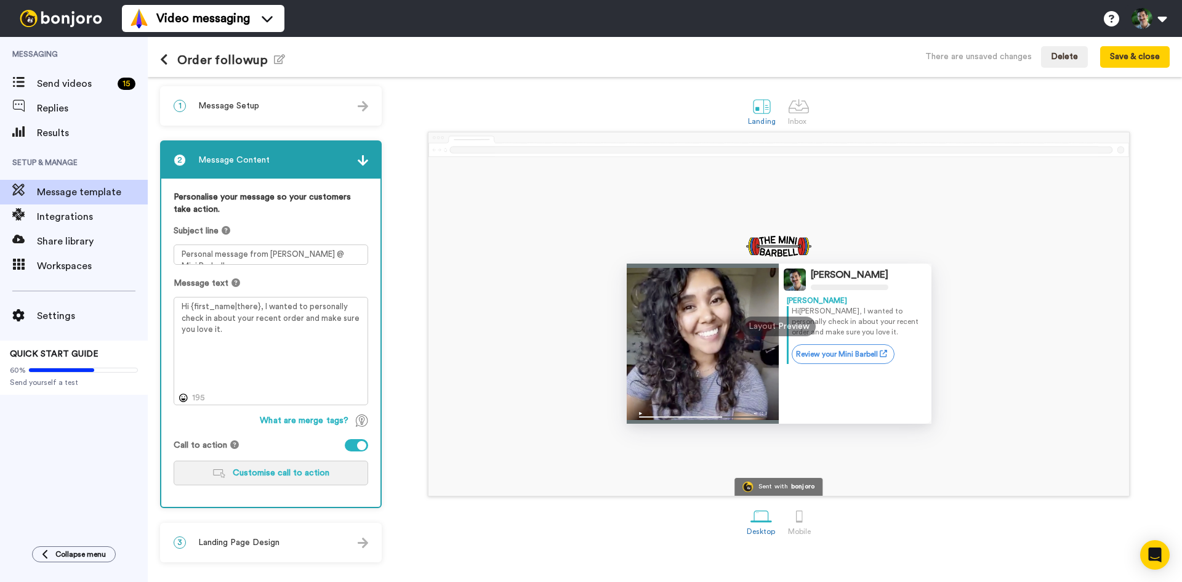
click at [250, 468] on span "Customise call to action" at bounding box center [281, 472] width 97 height 9
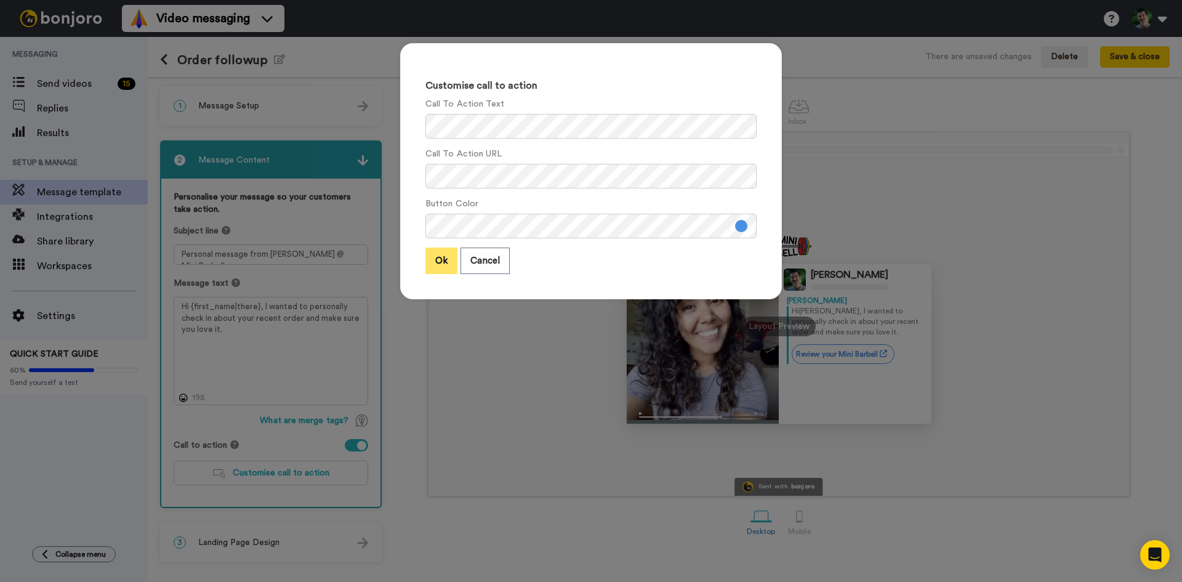
click at [443, 268] on button "Ok" at bounding box center [441, 260] width 32 height 26
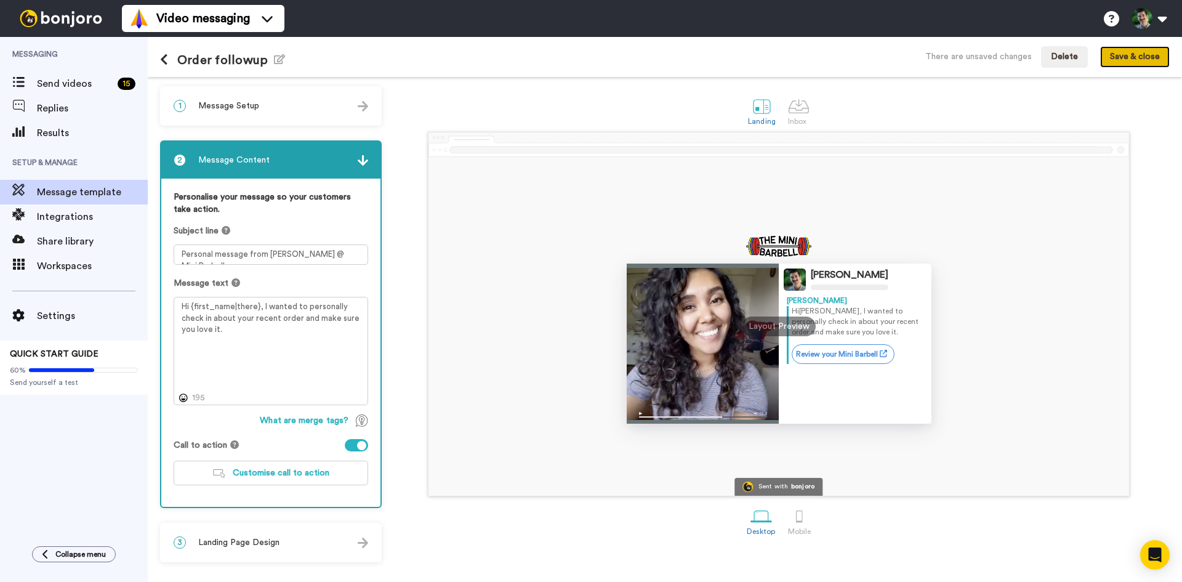
click at [1115, 57] on button "Save & close" at bounding box center [1135, 57] width 70 height 22
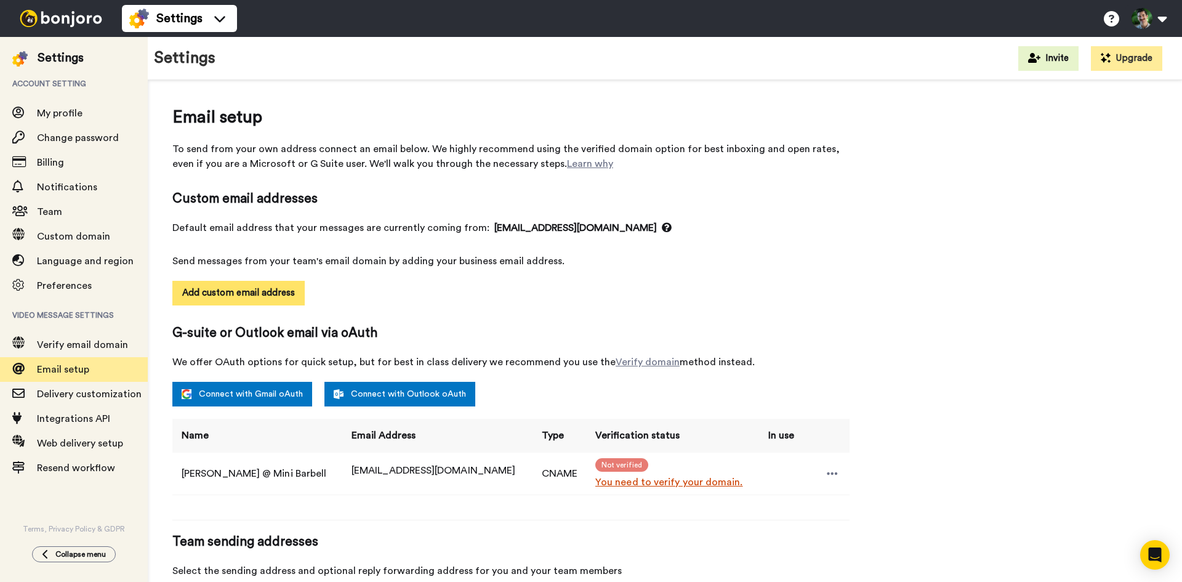
click at [256, 288] on button "Add custom email address" at bounding box center [238, 293] width 132 height 25
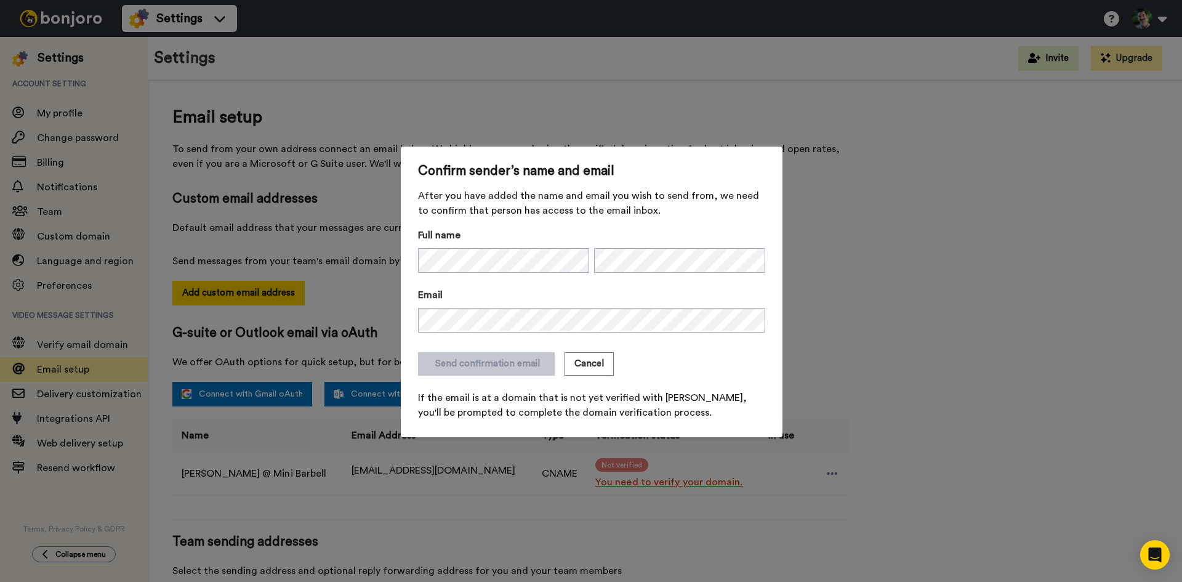
click at [671, 484] on div "Confirm sender’s name and email After you have added the name and email you wis…" at bounding box center [591, 291] width 1182 height 582
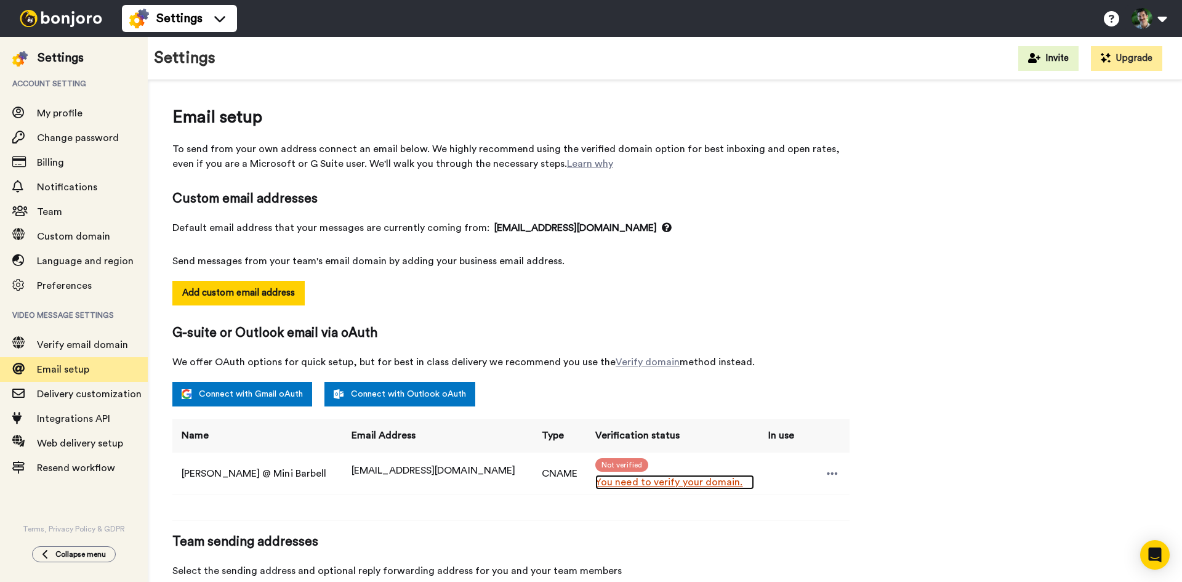
click at [614, 481] on link "You need to verify your domain." at bounding box center [674, 482] width 158 height 15
click at [615, 486] on link "You need to verify your domain." at bounding box center [674, 482] width 158 height 15
click at [826, 483] on td at bounding box center [825, 473] width 48 height 42
click at [827, 477] on icon at bounding box center [832, 473] width 11 height 12
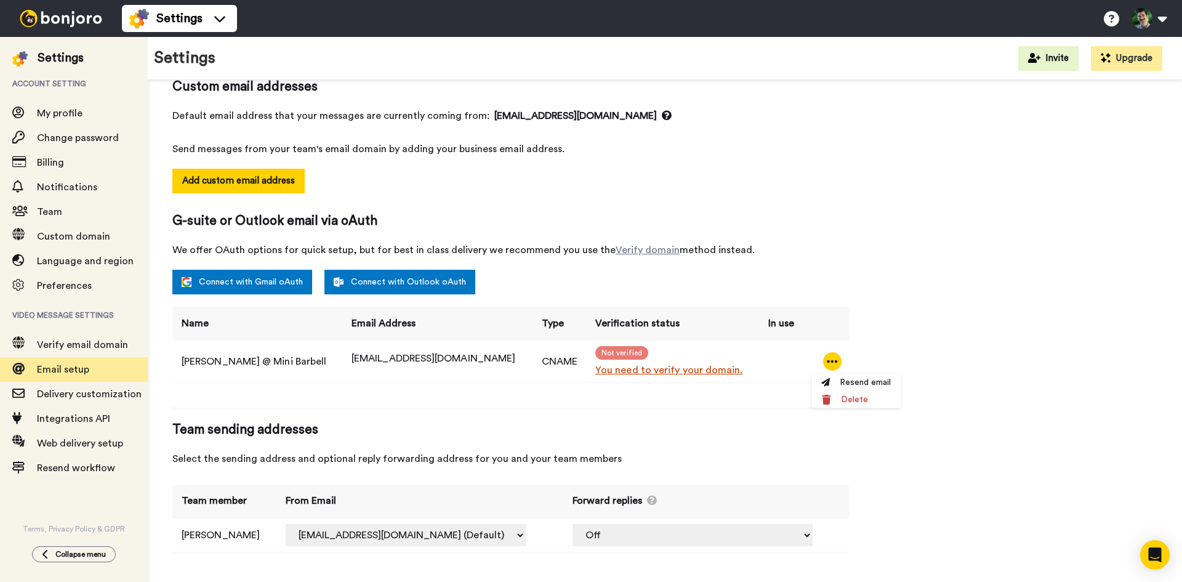
click at [899, 259] on div "Email setup To send from your own address connect an email below. We highly rec…" at bounding box center [664, 279] width 985 height 572
click at [359, 537] on select "mini.barbell@inbound.bonjoromail.com (Default) hello@minibarbell.com (CNAME)" at bounding box center [406, 535] width 240 height 22
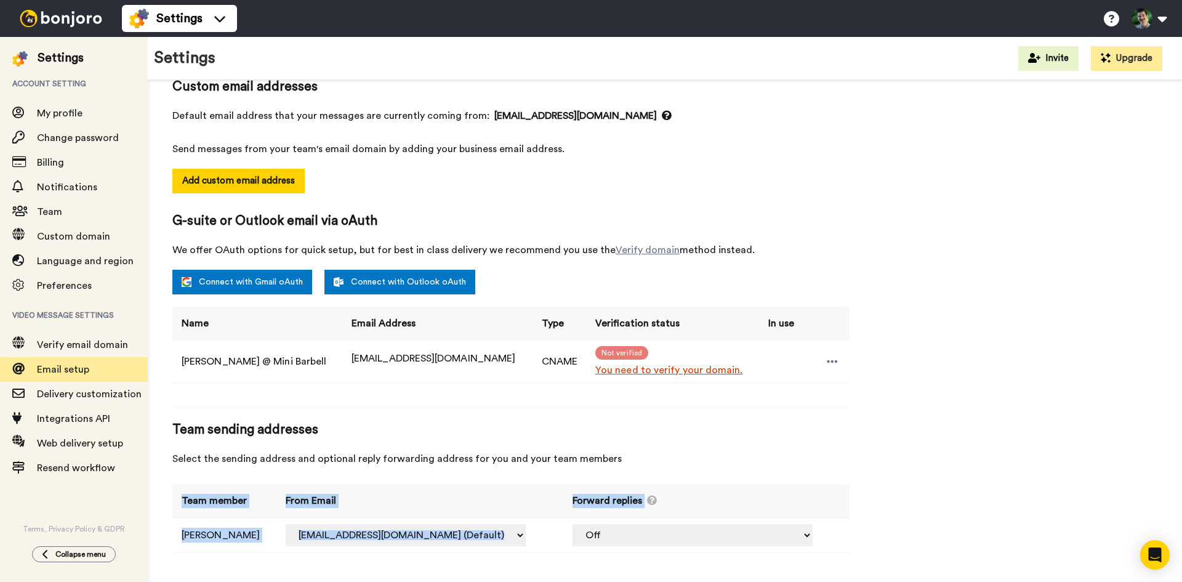
drag, startPoint x: 572, startPoint y: 611, endPoint x: 556, endPoint y: 611, distance: 16.0
click at [556, 581] on html "Settings Help docs Settings Settings Account setting My profile Change password…" at bounding box center [591, 291] width 1182 height 582
click at [668, 542] on select "Off hello@minibarbell.com (CNAME)" at bounding box center [692, 535] width 240 height 22
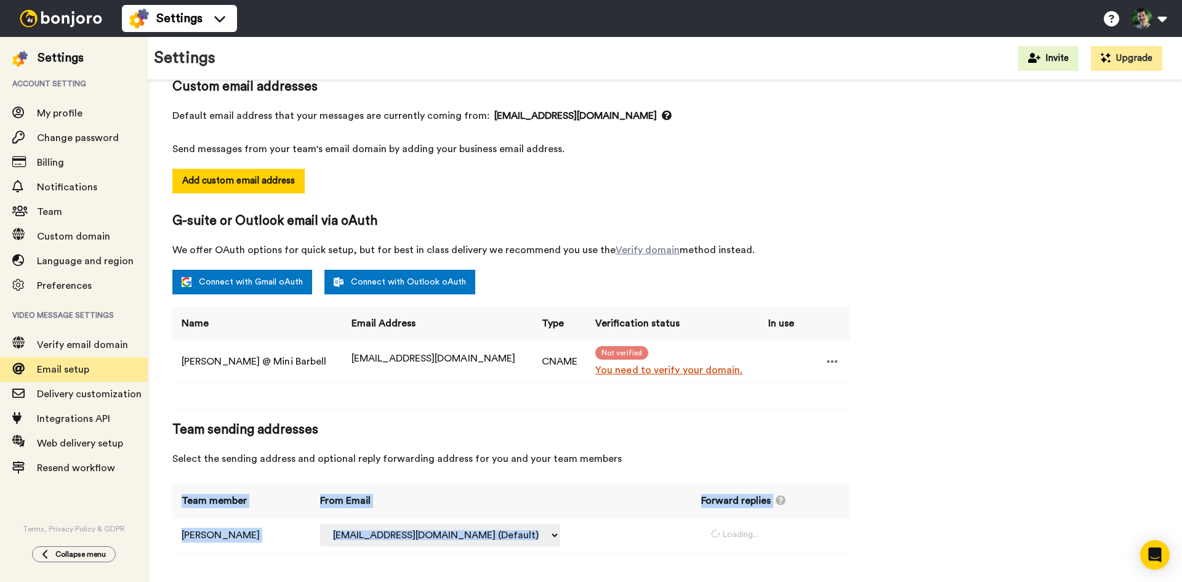
select select "164839"
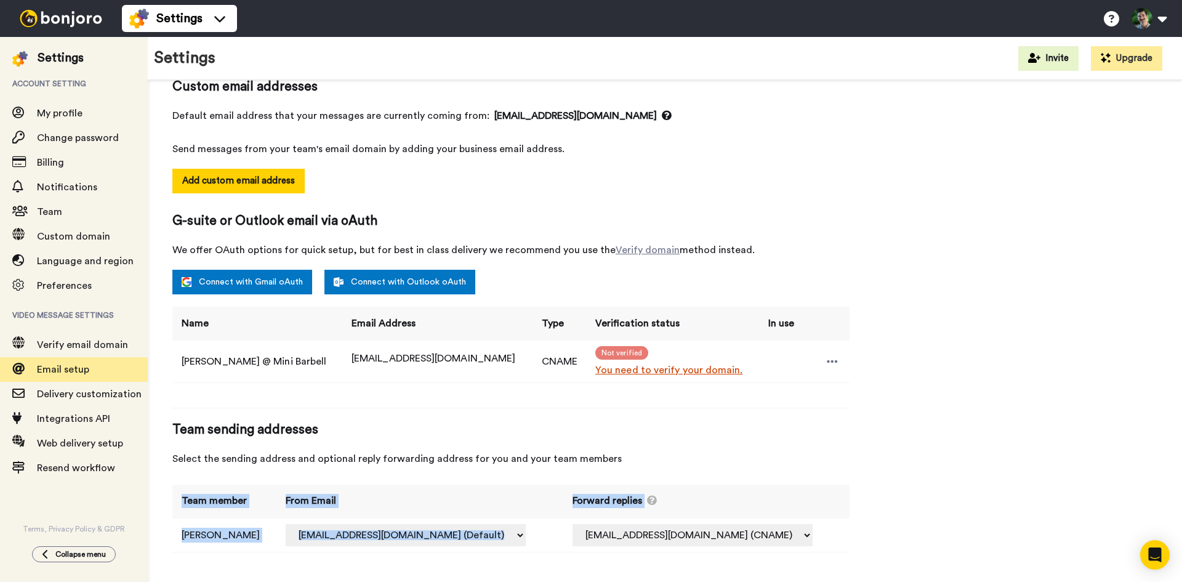
click at [760, 481] on div "Email setup To send from your own address connect an email below. We highly rec…" at bounding box center [510, 279] width 677 height 572
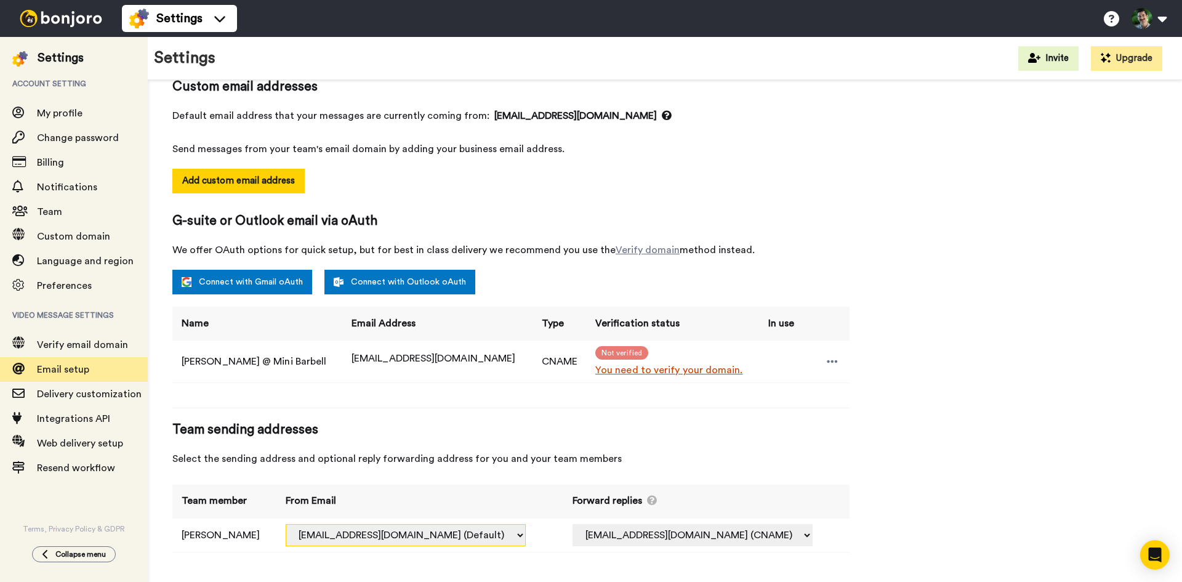
click at [417, 532] on select "mini.barbell@inbound.bonjoromail.com (Default) hello@minibarbell.com (CNAME)" at bounding box center [406, 535] width 240 height 22
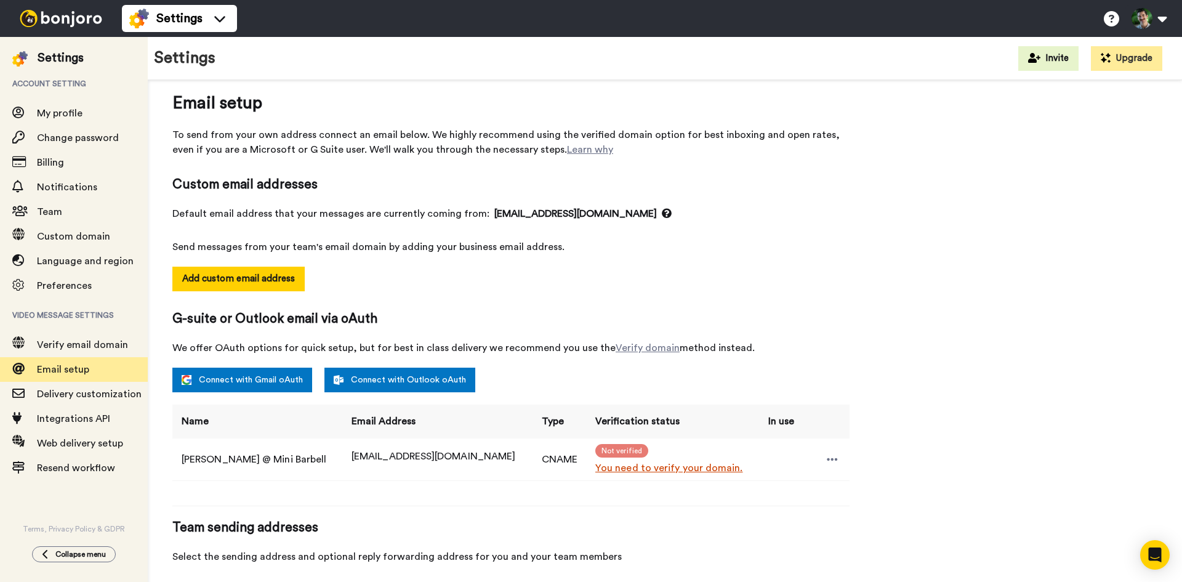
scroll to position [0, 0]
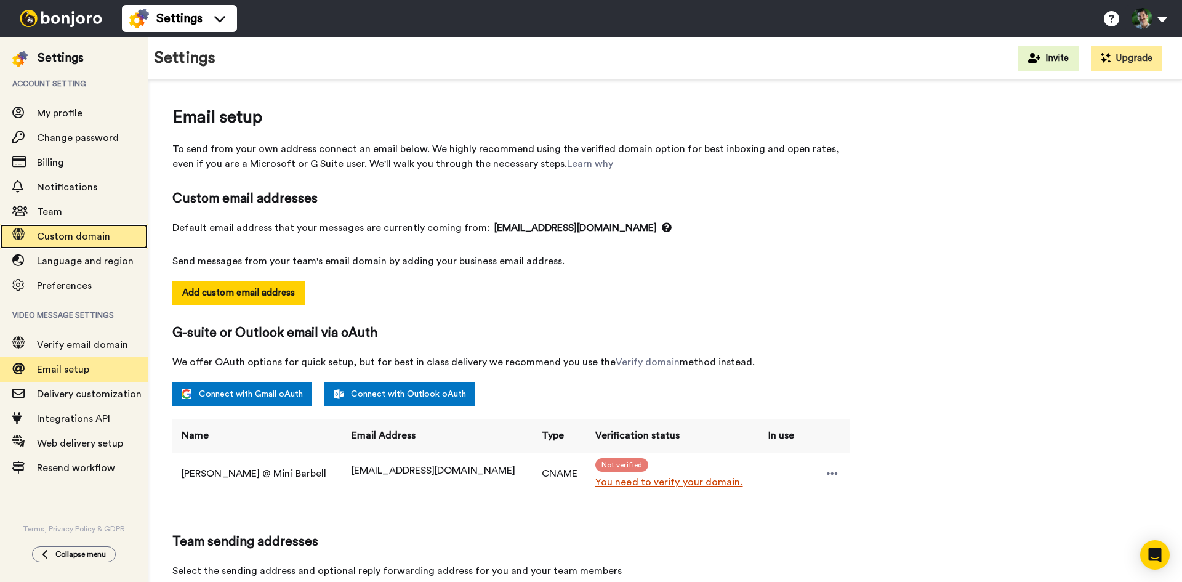
click at [57, 231] on span "Custom domain" at bounding box center [73, 236] width 73 height 10
